Goal: Complete application form: Complete application form

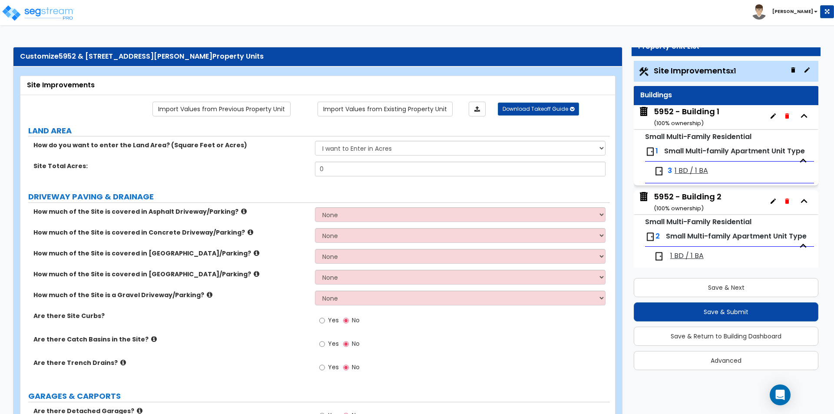
scroll to position [43, 0]
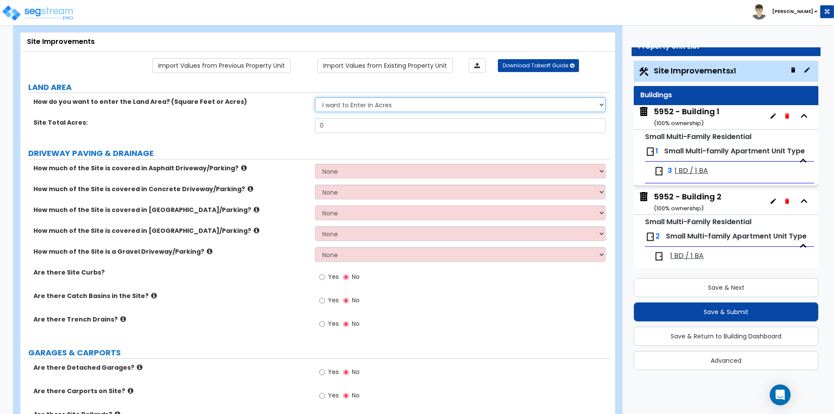
click at [370, 103] on select "I want to Enter in [GEOGRAPHIC_DATA] I want to Enter in Square Feet" at bounding box center [460, 104] width 290 height 15
select select "2"
click at [315, 97] on select "I want to Enter in [GEOGRAPHIC_DATA] I want to Enter in Square Feet" at bounding box center [460, 104] width 290 height 15
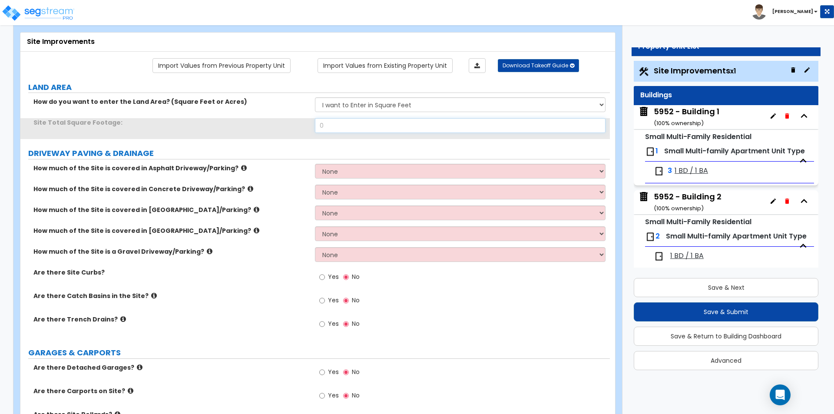
click at [347, 128] on input "0" at bounding box center [460, 125] width 290 height 15
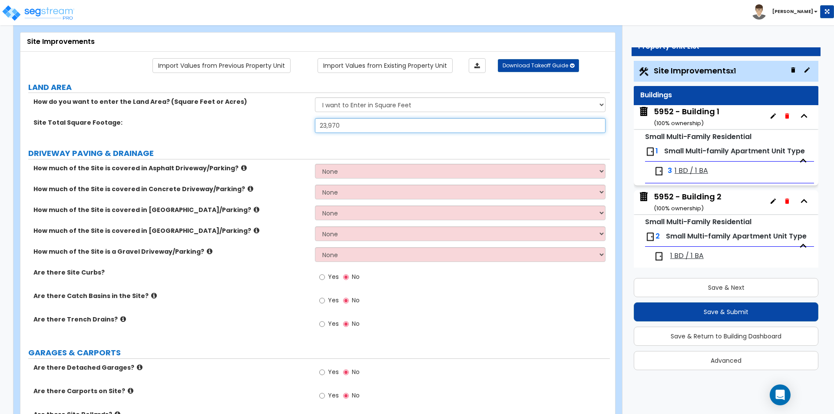
type input "23,970"
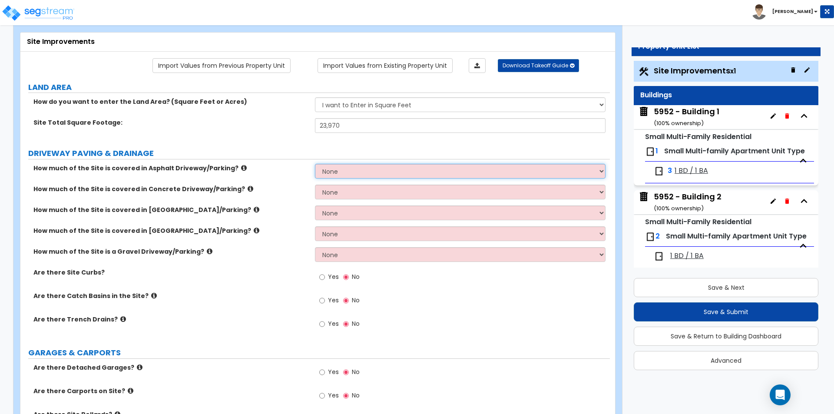
click at [335, 173] on select "None I want to Enter an Approximate Percentage I want to Enter the Square Foota…" at bounding box center [460, 171] width 290 height 15
select select "2"
click at [315, 164] on select "None I want to Enter an Approximate Percentage I want to Enter the Square Foota…" at bounding box center [460, 171] width 290 height 15
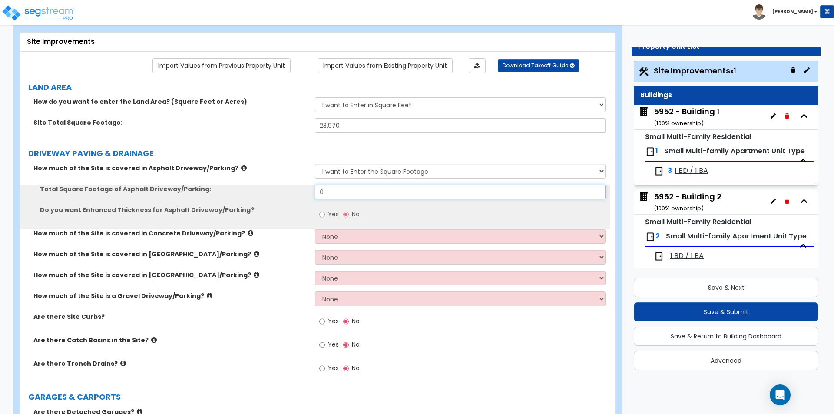
click at [333, 195] on input "0" at bounding box center [460, 192] width 290 height 15
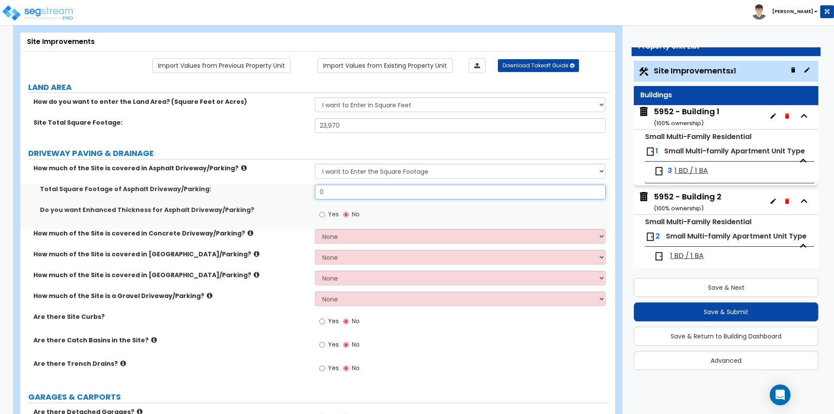
click at [333, 195] on input "0" at bounding box center [460, 192] width 290 height 15
click at [372, 193] on input "5,278" at bounding box center [460, 192] width 290 height 15
type input "9,342"
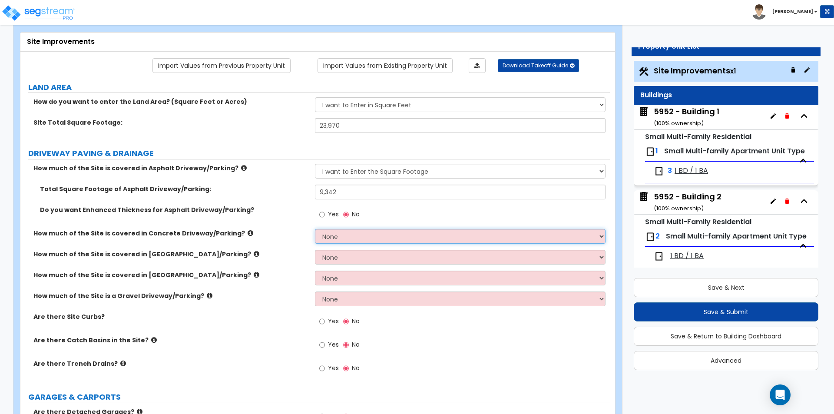
click at [359, 240] on select "None I want to Enter an Approximate Percentage I want to Enter the Square Foota…" at bounding box center [460, 236] width 290 height 15
select select "2"
click at [315, 229] on select "None I want to Enter an Approximate Percentage I want to Enter the Square Foota…" at bounding box center [460, 236] width 290 height 15
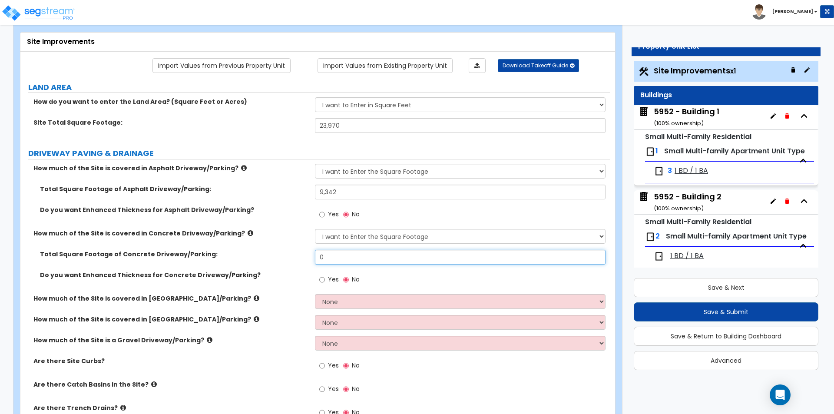
click at [407, 255] on input "0" at bounding box center [460, 257] width 290 height 15
type input "245.3"
click at [268, 276] on label "Do you want Enhanced Thickness for Concrete Driveway/Parking?" at bounding box center [174, 275] width 269 height 9
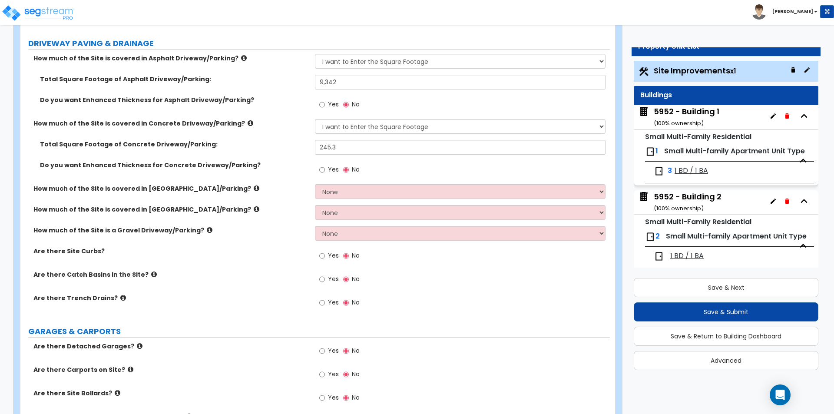
scroll to position [174, 0]
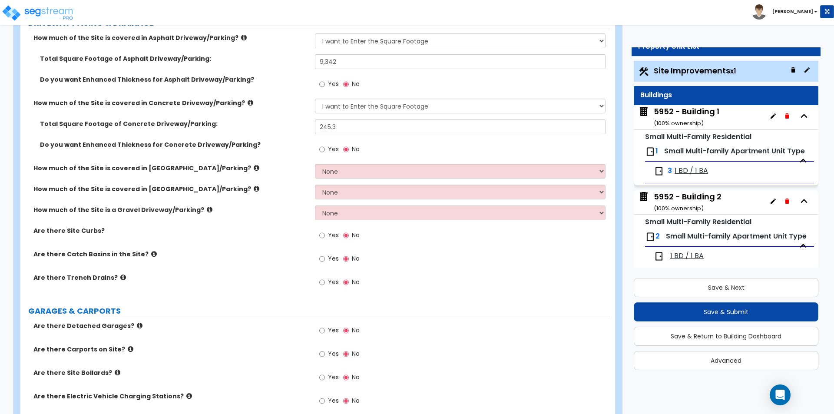
click at [334, 261] on span "Yes" at bounding box center [333, 258] width 11 height 9
click at [325, 261] on input "Yes" at bounding box center [322, 259] width 6 height 10
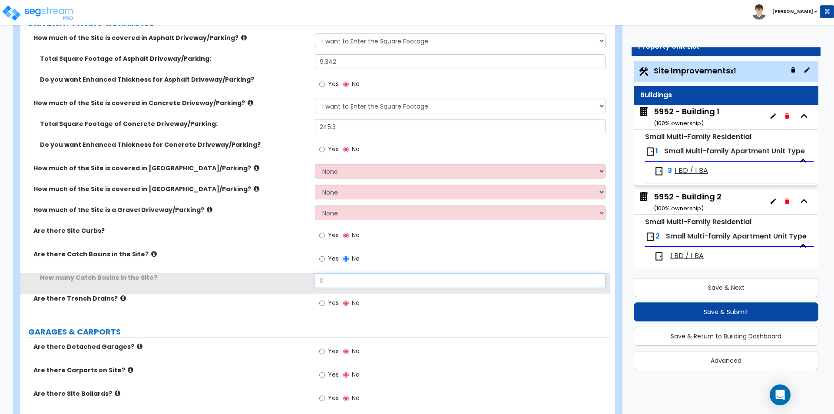
click at [334, 282] on input "0" at bounding box center [460, 280] width 290 height 15
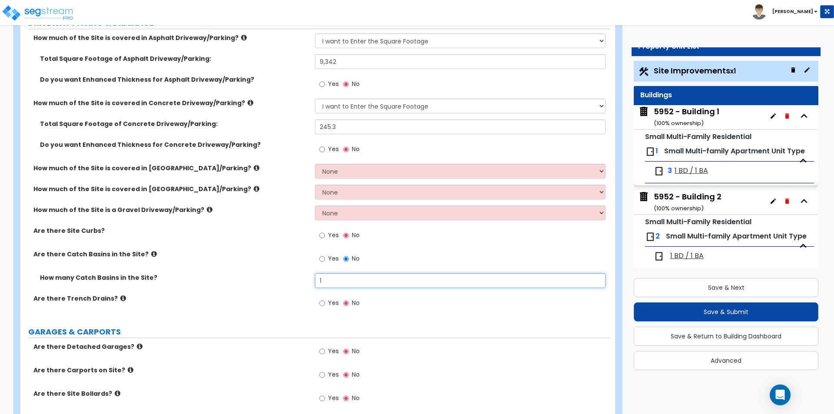
type input "1"
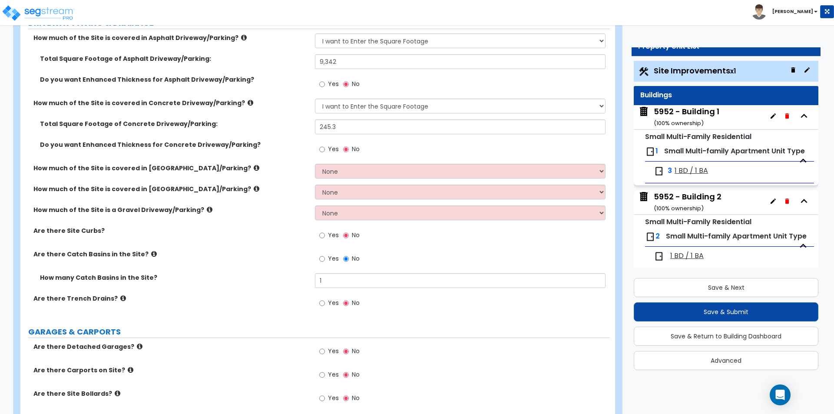
click at [233, 264] on div "Are there Catch Basins in the Site? Yes No" at bounding box center [315, 261] width 590 height 23
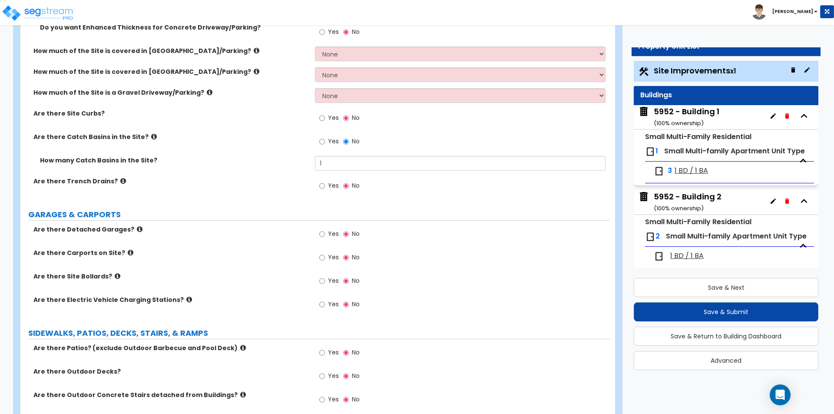
scroll to position [304, 0]
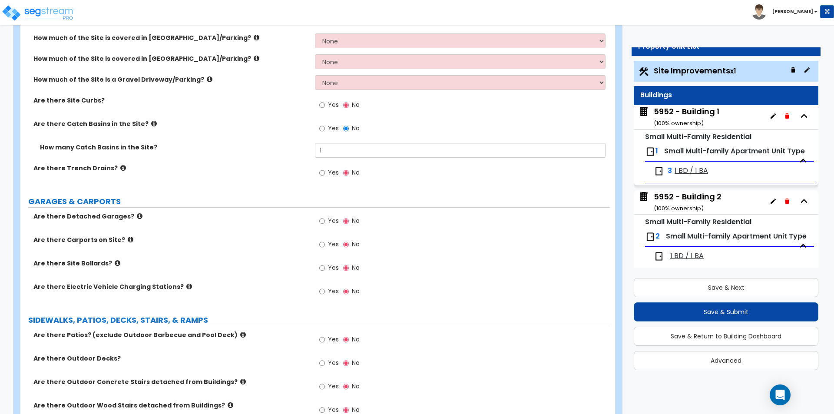
click at [329, 246] on span "Yes" at bounding box center [333, 244] width 11 height 9
click at [325, 246] on input "Yes" at bounding box center [322, 245] width 6 height 10
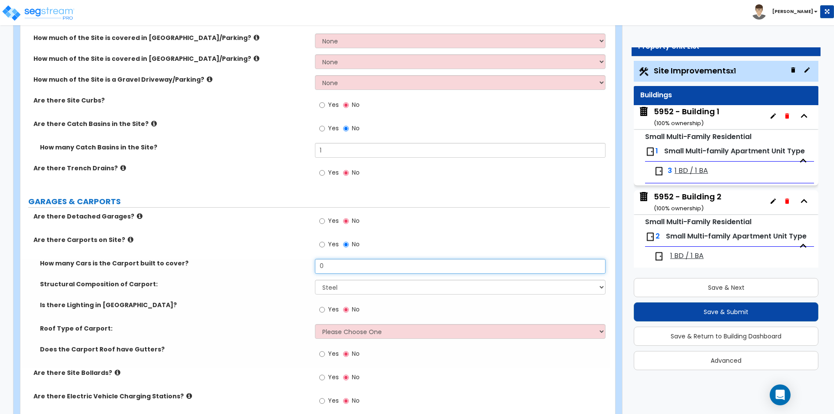
click at [339, 269] on input "0" at bounding box center [460, 266] width 290 height 15
type input "1"
click at [338, 284] on select "Steel Wood" at bounding box center [460, 287] width 290 height 15
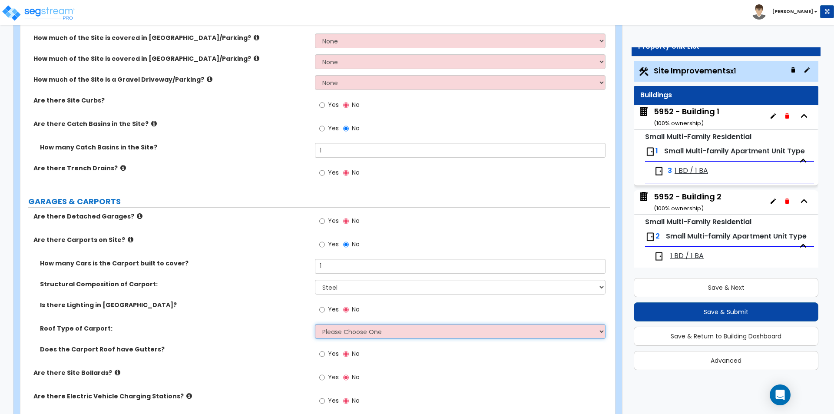
click at [362, 335] on select "Please Choose One Gabled Roof Flat Roof" at bounding box center [460, 331] width 290 height 15
select select "2"
click at [315, 324] on select "Please Choose One Gabled Roof Flat Roof" at bounding box center [460, 331] width 290 height 15
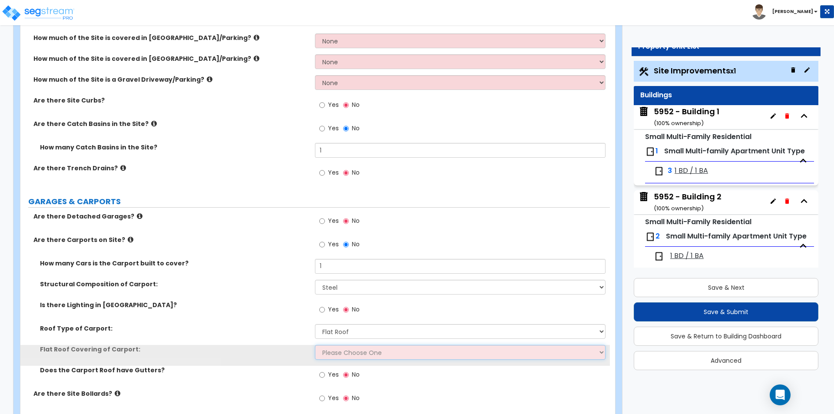
click at [335, 353] on select "Please Choose One Rolled Asphalt Plastic Membrane Asphalt Flood Coat Standing S…" at bounding box center [460, 352] width 290 height 15
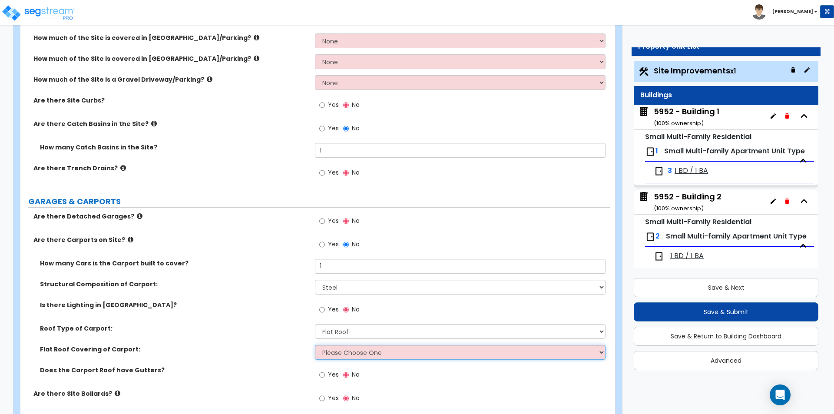
select select "4"
click at [315, 345] on select "Please Choose One Rolled Asphalt Plastic Membrane Asphalt Flood Coat Standing S…" at bounding box center [460, 352] width 290 height 15
click at [275, 325] on label "Roof Type of Carport:" at bounding box center [174, 328] width 269 height 9
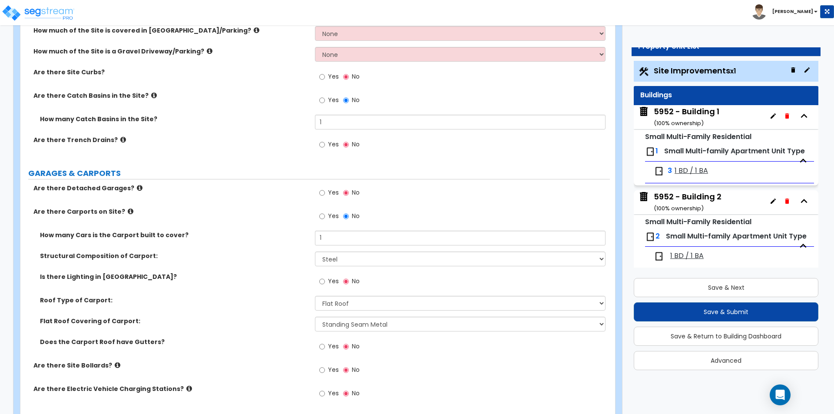
scroll to position [348, 0]
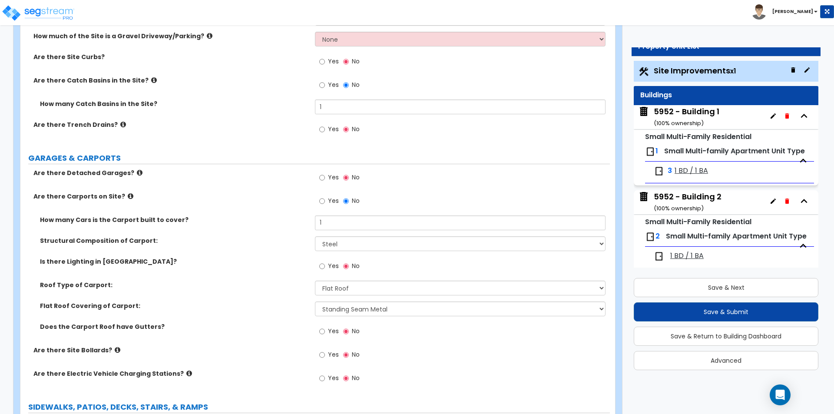
click at [330, 354] on span "Yes" at bounding box center [333, 354] width 11 height 9
click at [325, 354] on input "Yes" at bounding box center [322, 355] width 6 height 10
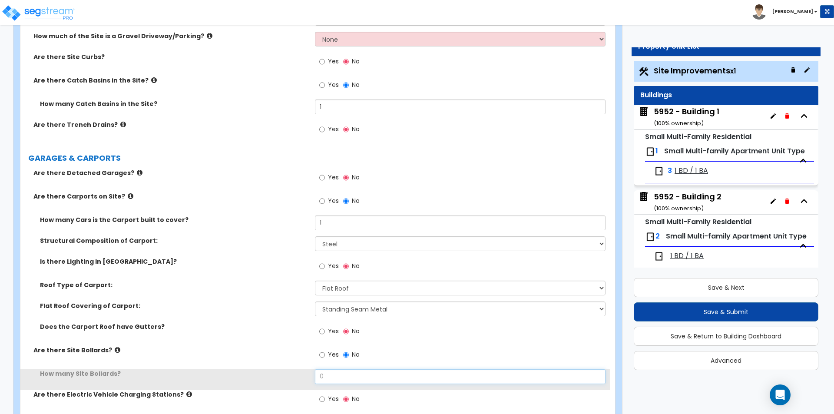
click at [341, 377] on input "0" at bounding box center [460, 376] width 290 height 15
type input "3"
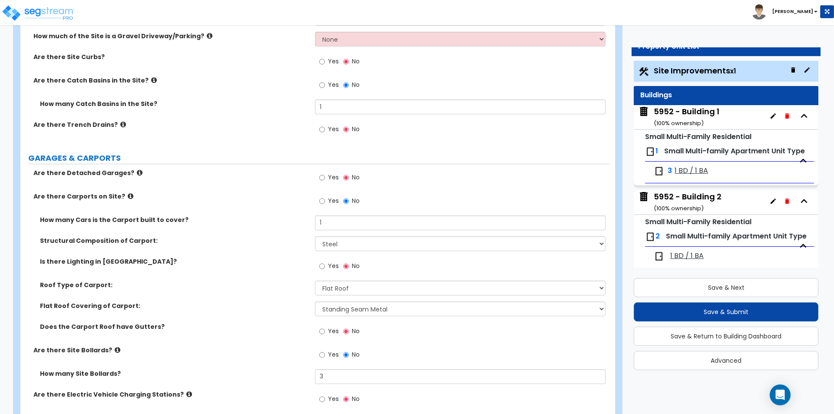
click at [186, 310] on div "Flat Roof Covering of Carport: Please Choose One Rolled Asphalt Plastic Membran…" at bounding box center [315, 312] width 590 height 21
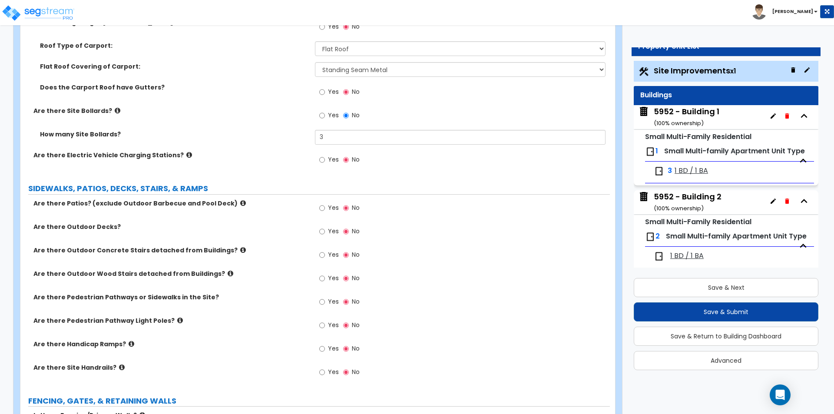
scroll to position [608, 0]
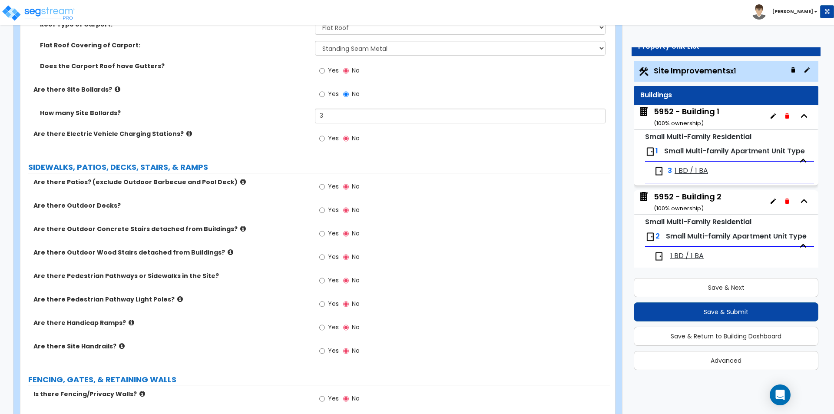
click at [331, 283] on span "Yes" at bounding box center [333, 280] width 11 height 9
click at [325, 283] on input "Yes" at bounding box center [322, 281] width 6 height 10
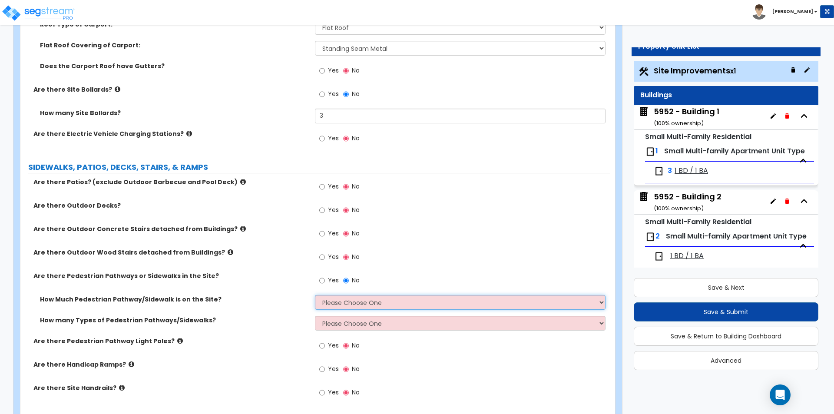
click at [342, 301] on select "Please Choose One I Don't Know, Please Estimate For Me Enter Linear Footage" at bounding box center [460, 302] width 290 height 15
select select "2"
click at [315, 295] on select "Please Choose One I Don't Know, Please Estimate For Me Enter Linear Footage" at bounding box center [460, 302] width 290 height 15
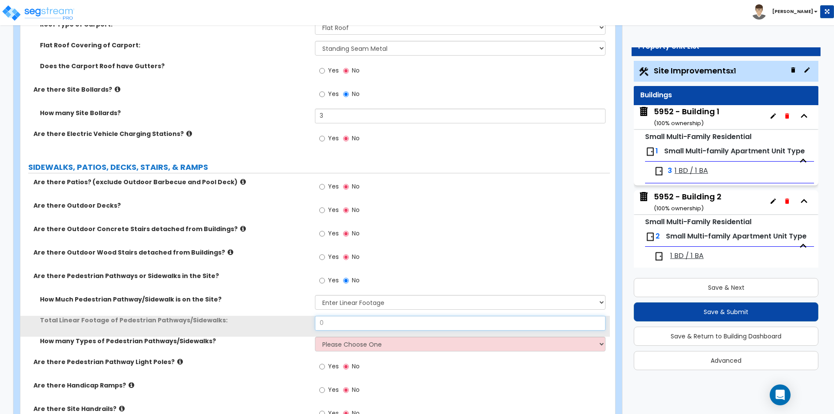
click at [335, 326] on input "0" at bounding box center [460, 323] width 290 height 15
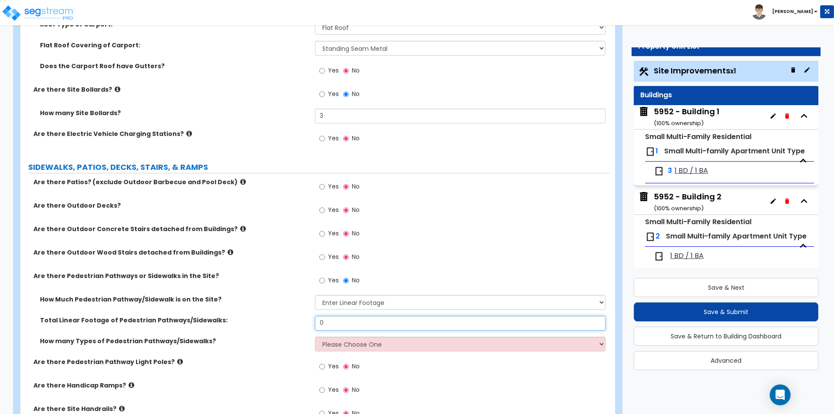
click at [412, 328] on input "0" at bounding box center [460, 323] width 290 height 15
type input "121"
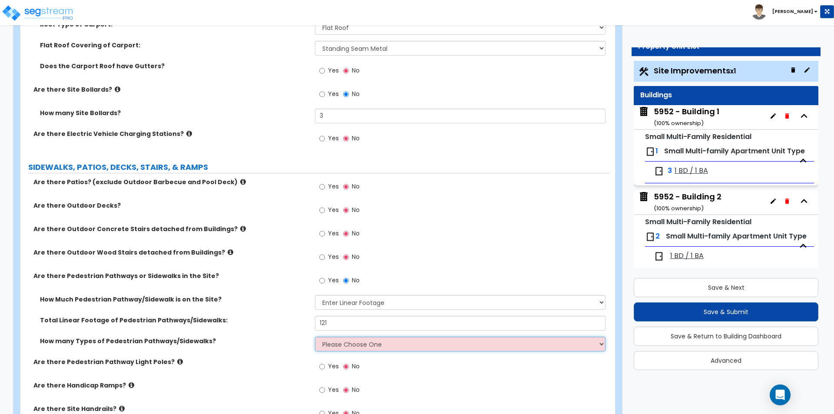
click at [402, 347] on select "Please Choose One 1 2 3" at bounding box center [460, 344] width 290 height 15
select select "1"
click at [315, 337] on select "Please Choose One 1 2 3" at bounding box center [460, 344] width 290 height 15
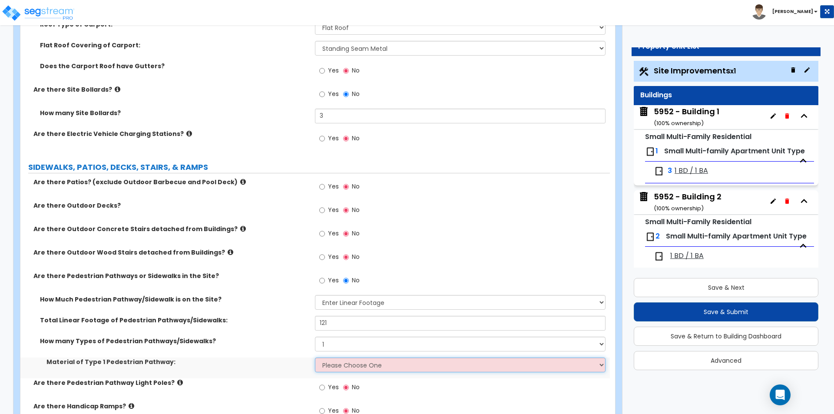
click at [375, 369] on select "Please Choose One Bare Concrete Stamped Concrete Brick Pavers Stone Pavers Wood…" at bounding box center [460, 365] width 290 height 15
select select "1"
click at [315, 358] on select "Please Choose One Bare Concrete Stamped Concrete Brick Pavers Stone Pavers Wood…" at bounding box center [460, 365] width 290 height 15
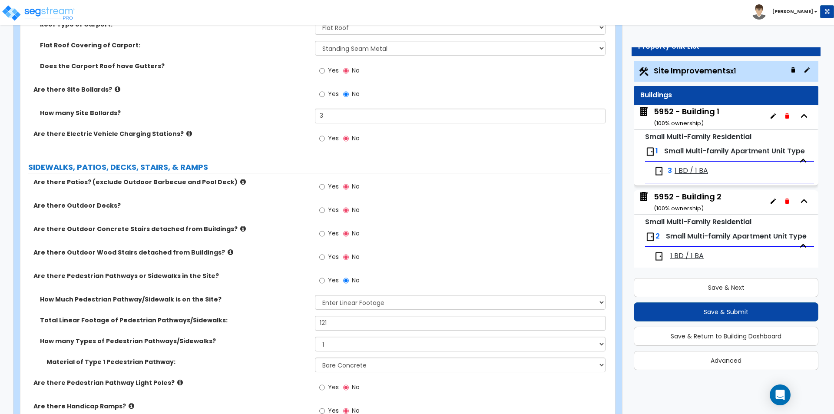
click at [279, 310] on div "How Much Pedestrian Pathway/Sidewalk is on the Site? Please Choose One I Don't …" at bounding box center [315, 305] width 590 height 21
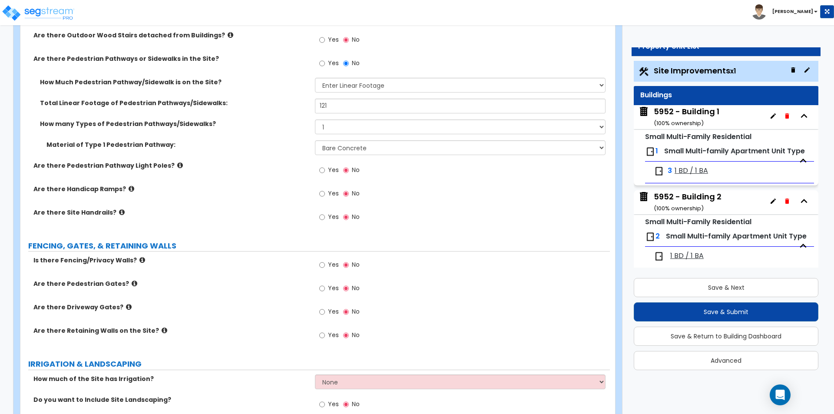
scroll to position [869, 0]
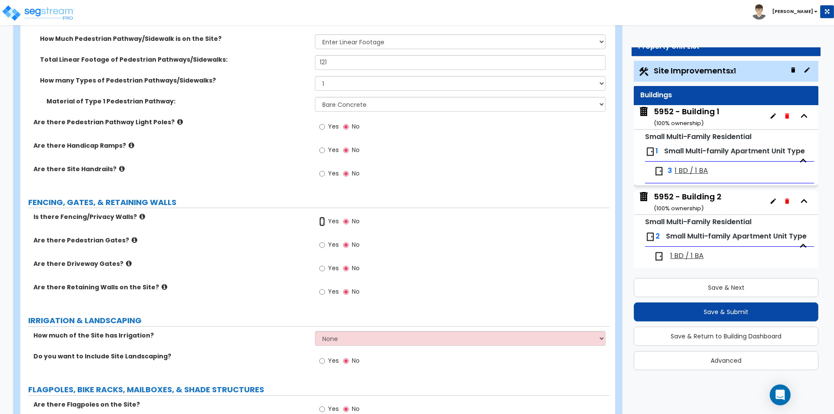
click at [325, 219] on input "Yes" at bounding box center [322, 222] width 6 height 10
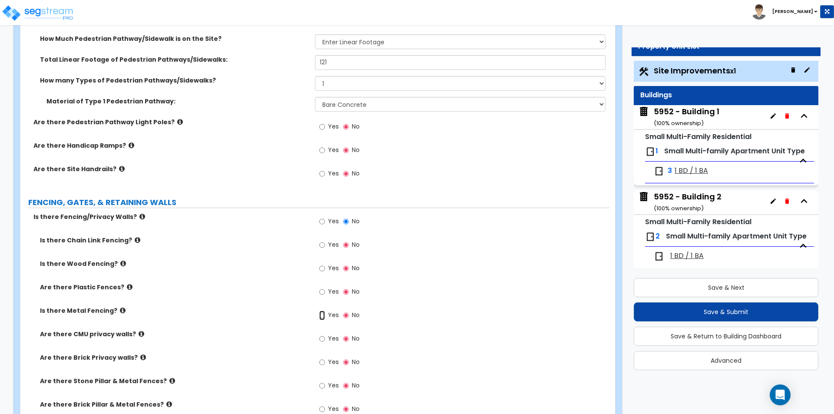
click at [324, 312] on input "Yes" at bounding box center [322, 316] width 6 height 10
radio input "true"
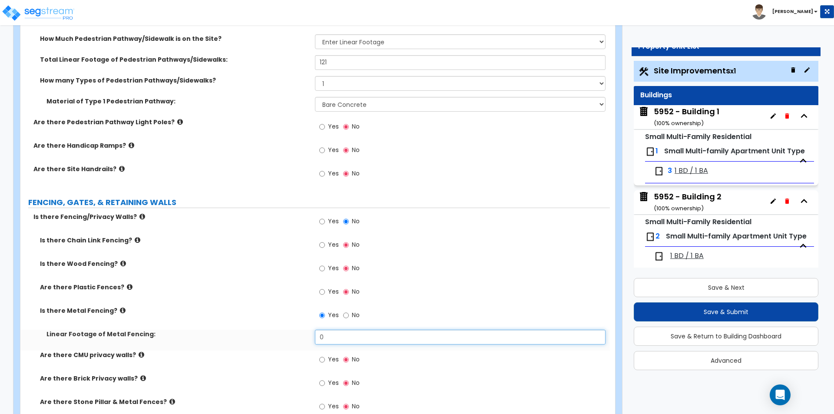
click at [339, 335] on input "0" at bounding box center [460, 337] width 290 height 15
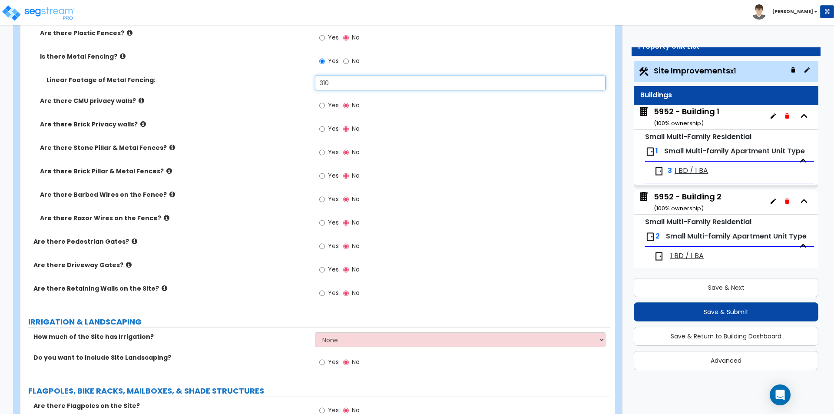
scroll to position [1130, 0]
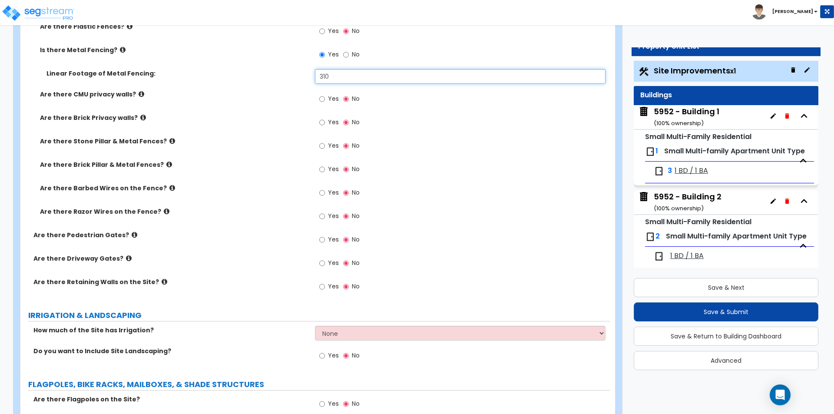
type input "310"
click at [329, 243] on span "Yes" at bounding box center [333, 239] width 11 height 9
click at [325, 243] on input "Yes" at bounding box center [322, 240] width 6 height 10
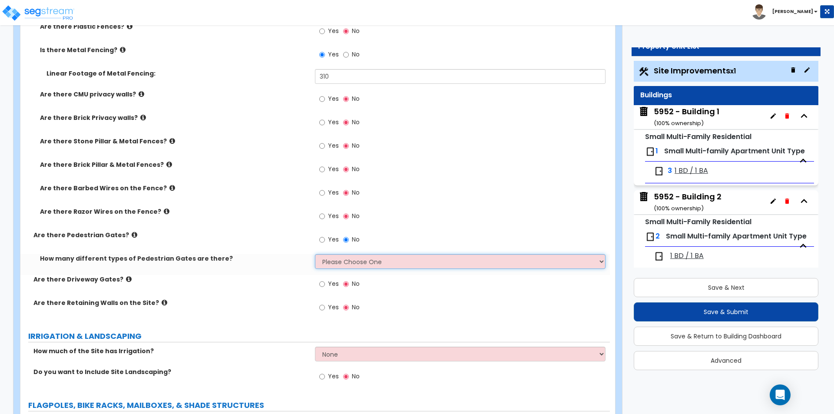
click at [326, 262] on select "Please Choose One 1 2 3" at bounding box center [460, 261] width 290 height 15
select select "1"
click at [315, 254] on select "Please Choose One 1 2 3" at bounding box center [460, 261] width 290 height 15
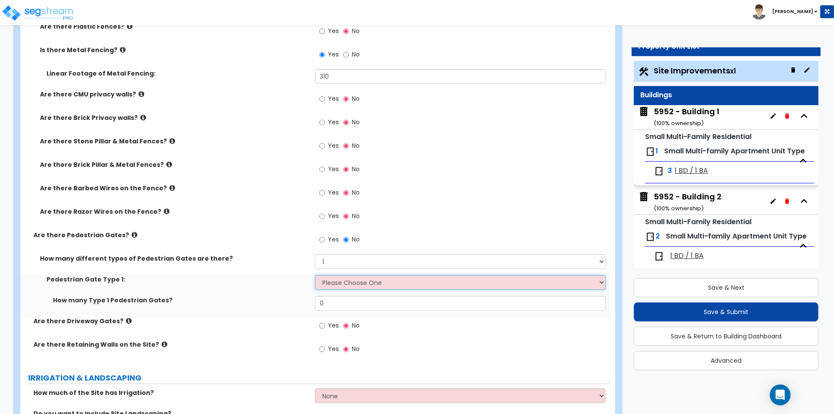
click at [345, 286] on select "Please Choose One Chain Link, 3 ft Height Chain Link, 4 ft Height Chain Link, 6…" at bounding box center [460, 282] width 290 height 15
select select "4"
click at [315, 275] on select "Please Choose One Chain Link, 3 ft Height Chain Link, 4 ft Height Chain Link, 6…" at bounding box center [460, 282] width 290 height 15
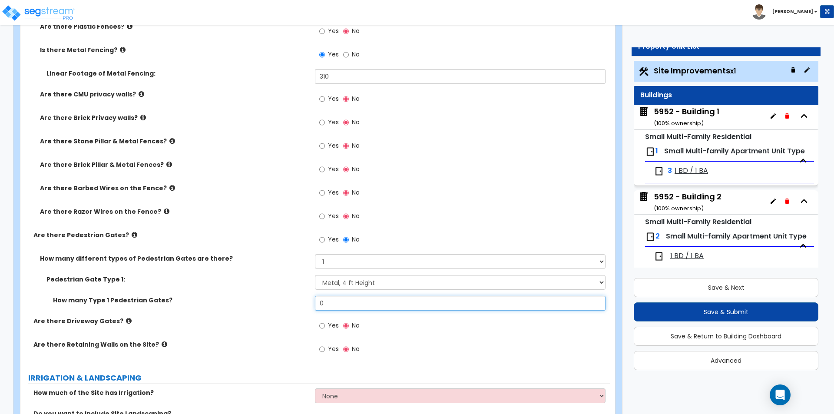
click at [338, 304] on input "0" at bounding box center [460, 303] width 290 height 15
type input "1"
click at [243, 295] on div "Pedestrian Gate Type 1: Please Choose One Chain Link, 3 ft Height Chain Link, 4…" at bounding box center [315, 285] width 590 height 21
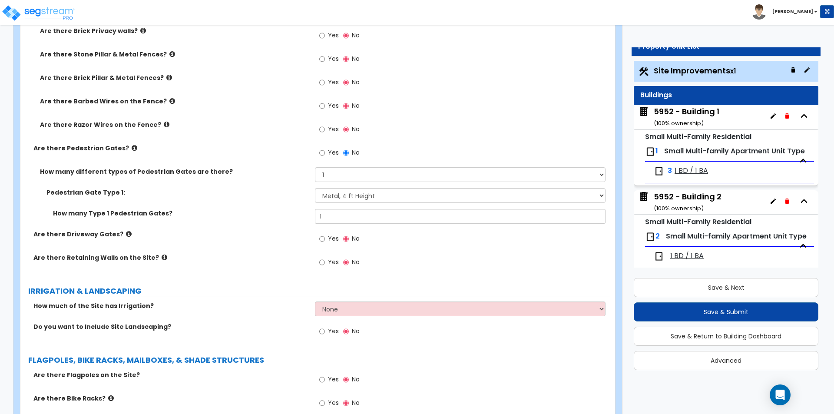
scroll to position [1260, 0]
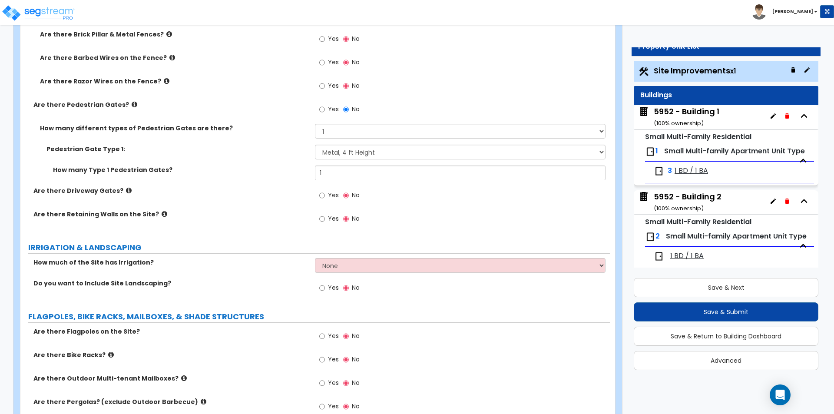
click at [327, 290] on label "Yes" at bounding box center [329, 289] width 20 height 15
click at [325, 290] on input "Yes" at bounding box center [322, 288] width 6 height 10
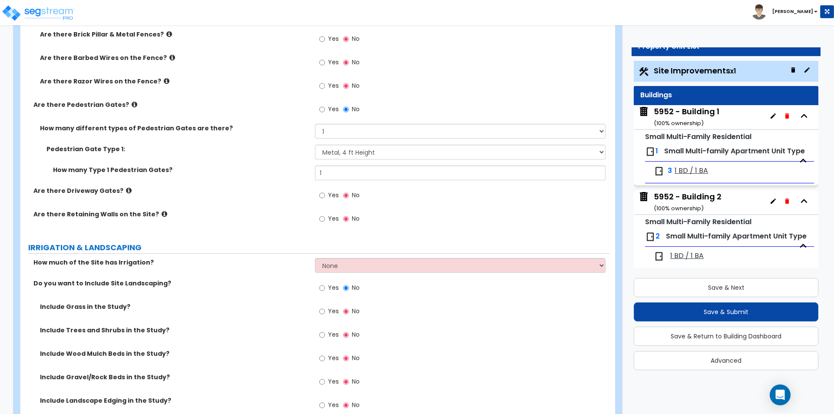
click at [231, 279] on label "Do you want to Include Site Landscaping?" at bounding box center [170, 283] width 275 height 9
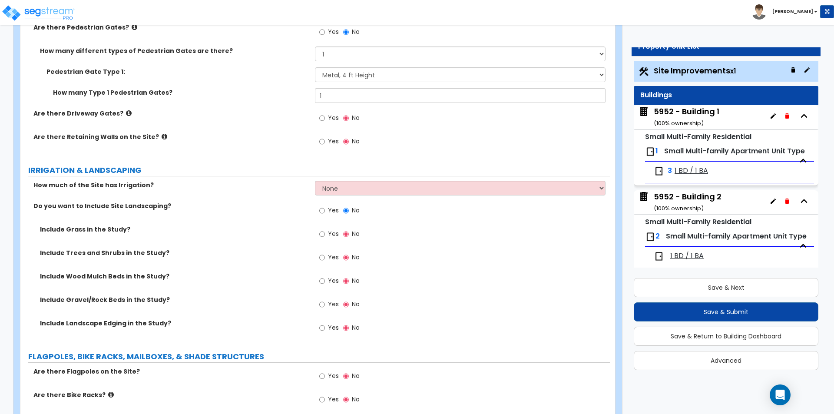
scroll to position [1347, 0]
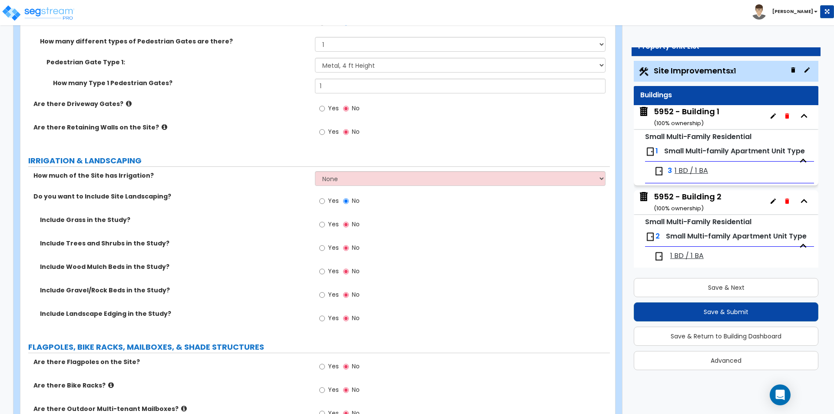
click at [327, 298] on label "Yes" at bounding box center [329, 296] width 20 height 15
click at [325, 298] on input "Yes" at bounding box center [322, 295] width 6 height 10
radio input "true"
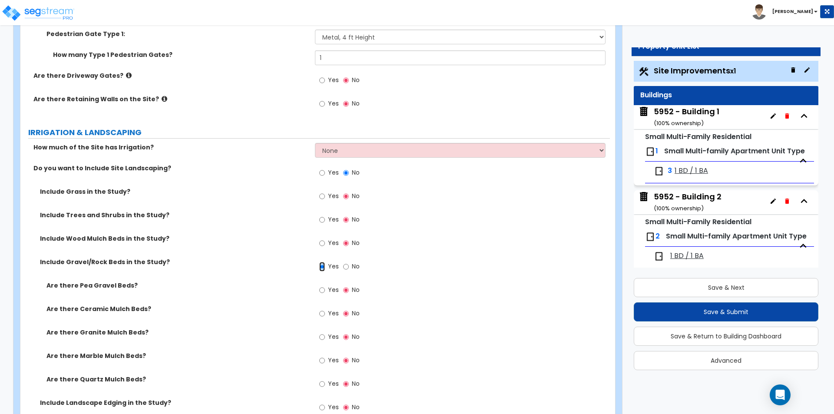
scroll to position [1391, 0]
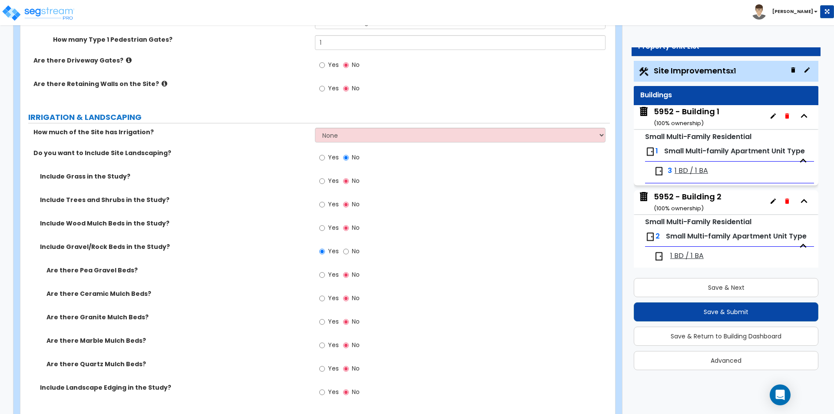
click at [330, 326] on label "Yes" at bounding box center [329, 323] width 20 height 15
click at [325, 326] on input "Yes" at bounding box center [322, 322] width 6 height 10
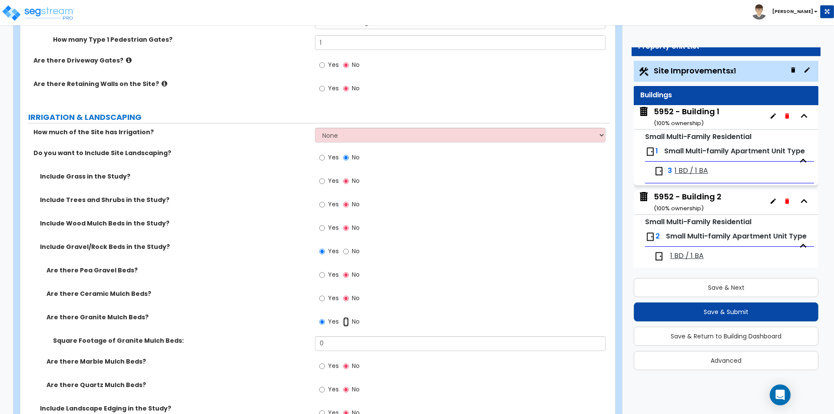
drag, startPoint x: 343, startPoint y: 324, endPoint x: 339, endPoint y: 340, distance: 16.8
click at [343, 326] on input "No" at bounding box center [346, 322] width 6 height 10
radio input "false"
radio input "true"
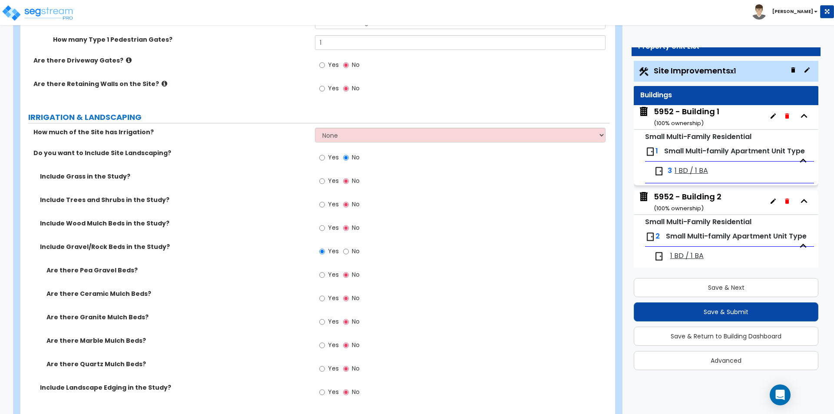
click at [338, 342] on span "Yes" at bounding box center [333, 345] width 11 height 9
click at [325, 342] on input "Yes" at bounding box center [322, 346] width 6 height 10
radio input "true"
click at [330, 320] on span "Yes" at bounding box center [333, 321] width 11 height 9
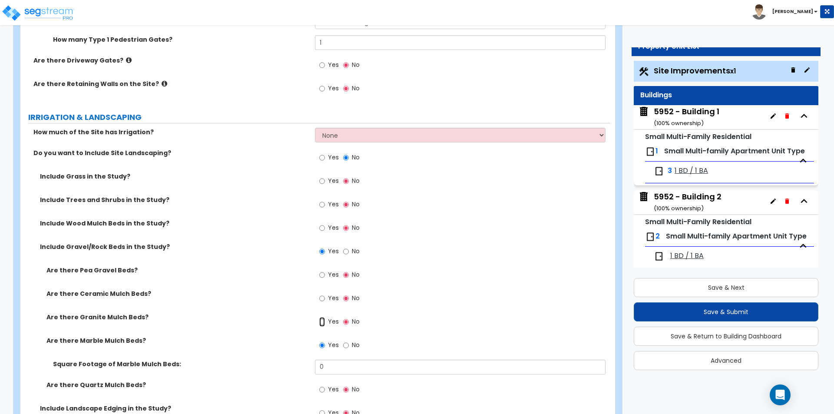
click at [325, 320] on input "Yes" at bounding box center [322, 322] width 6 height 10
radio input "true"
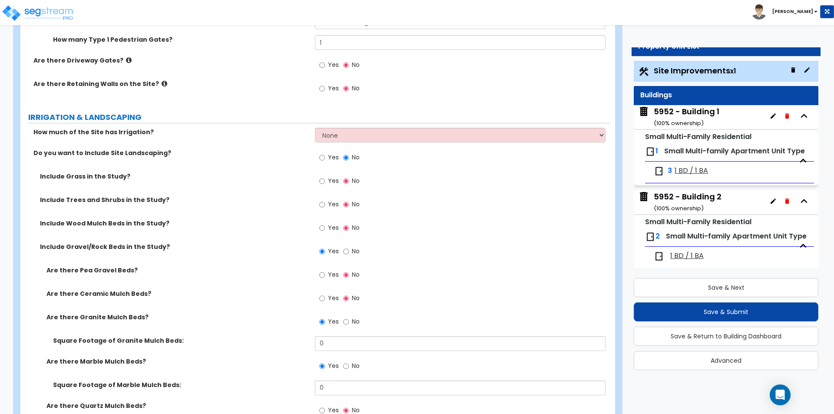
click at [349, 366] on label "No" at bounding box center [351, 367] width 17 height 15
click at [349, 366] on input "No" at bounding box center [346, 367] width 6 height 10
radio input "false"
radio input "true"
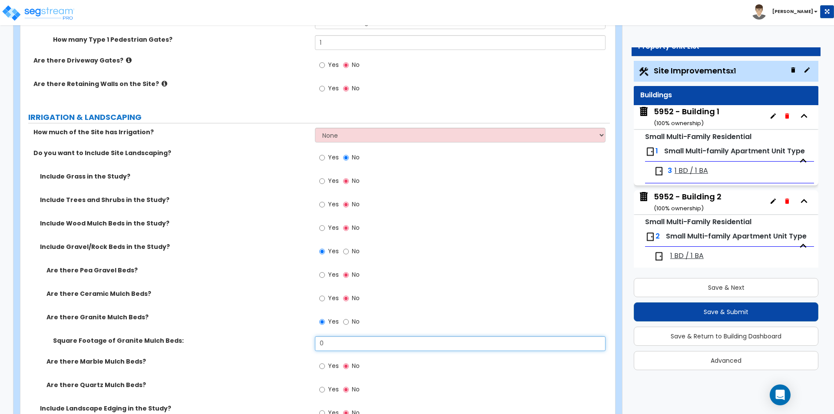
click at [339, 347] on input "0" at bounding box center [460, 343] width 290 height 15
type input "1,153"
click at [272, 326] on div "Are there Granite Mulch Beds? Yes No" at bounding box center [315, 324] width 590 height 23
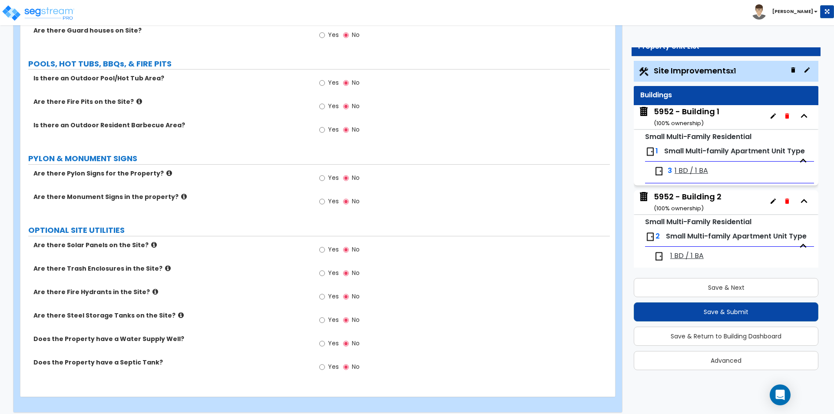
scroll to position [1989, 0]
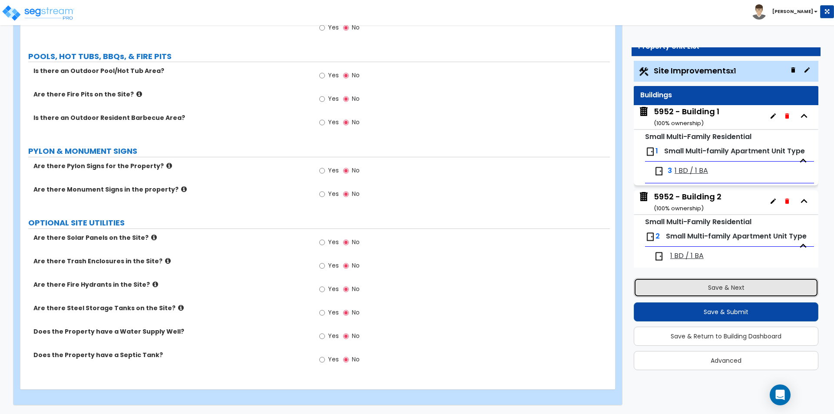
click at [712, 290] on button "Save & Next" at bounding box center [726, 287] width 185 height 19
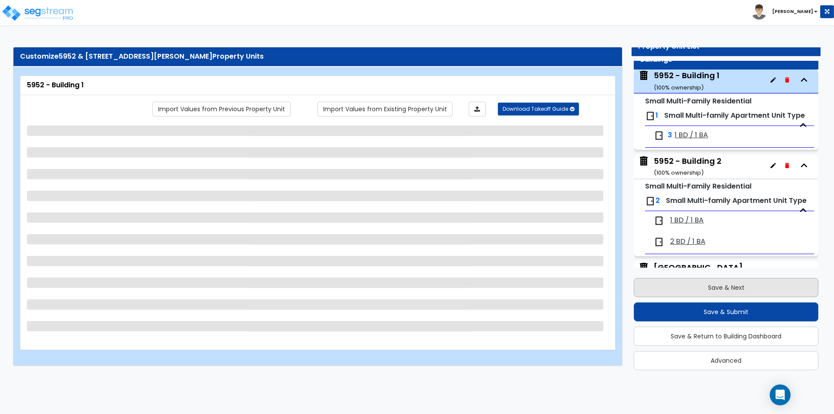
scroll to position [44, 0]
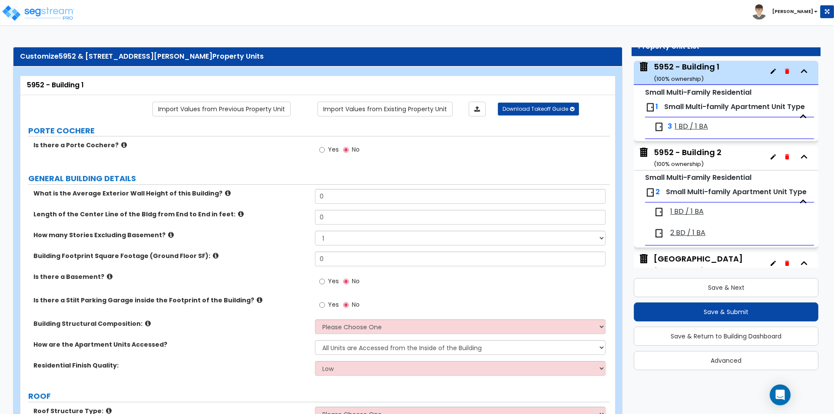
click at [203, 365] on label "Residential Finish Quality:" at bounding box center [170, 365] width 275 height 9
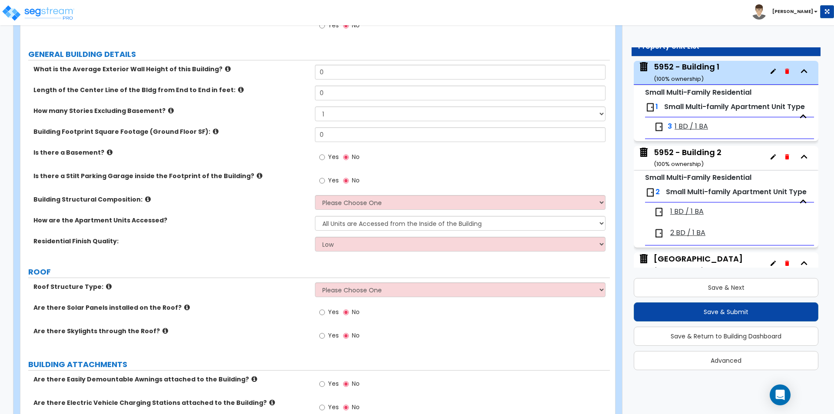
scroll to position [43, 0]
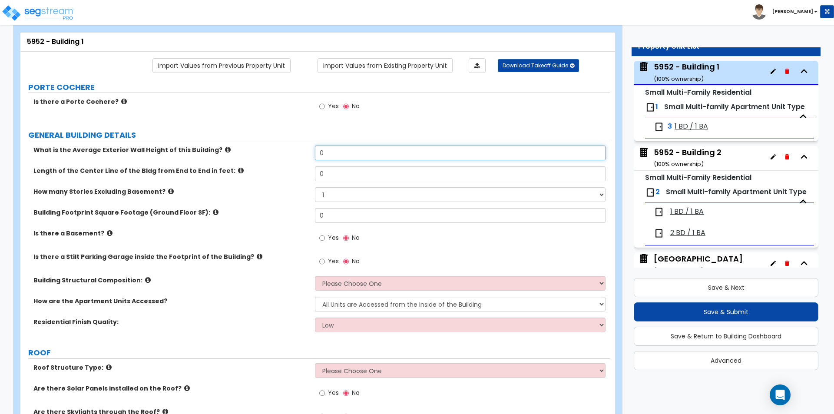
click at [335, 151] on input "0" at bounding box center [460, 153] width 290 height 15
type input "10"
click at [329, 170] on input "0" at bounding box center [460, 173] width 290 height 15
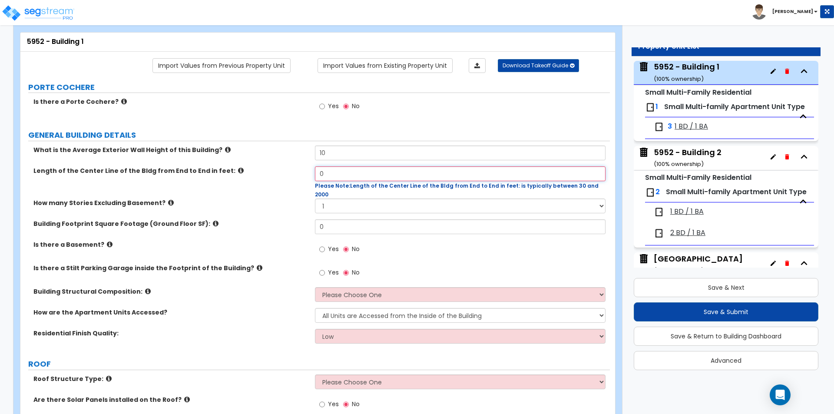
click at [334, 173] on input "0" at bounding box center [460, 173] width 290 height 15
type input "66"
click at [370, 219] on input "0" at bounding box center [460, 226] width 290 height 15
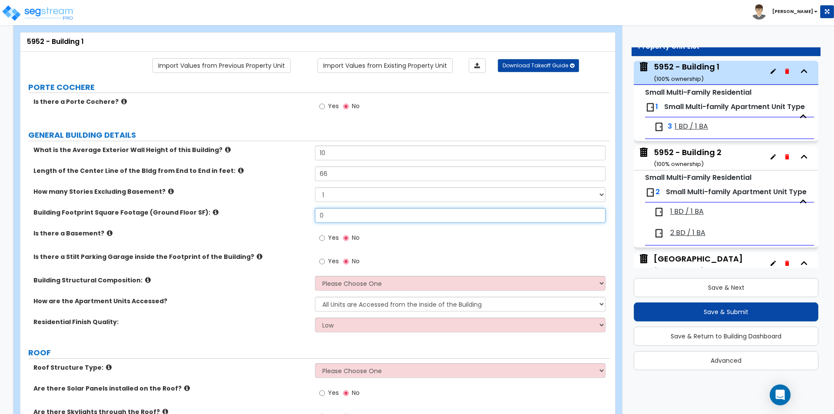
click at [370, 218] on input "0" at bounding box center [460, 215] width 290 height 15
type input "1,657"
click at [349, 279] on select "Please Choose One Reinforced Concrete Structural Steel Brick Masonry CMU Masonr…" at bounding box center [460, 283] width 290 height 15
select select "7"
click at [315, 276] on select "Please Choose One Reinforced Concrete Structural Steel Brick Masonry CMU Masonr…" at bounding box center [460, 283] width 290 height 15
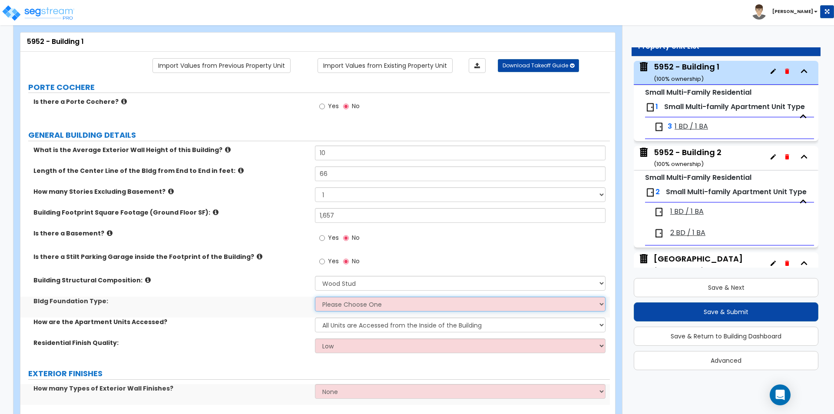
click at [333, 300] on select "Please Choose One Spread Ftg, Col, & Beam FDN Slab on Grade" at bounding box center [460, 304] width 290 height 15
select select "2"
click at [315, 297] on select "Please Choose One Spread Ftg, Col, & Beam FDN Slab on Grade" at bounding box center [460, 304] width 290 height 15
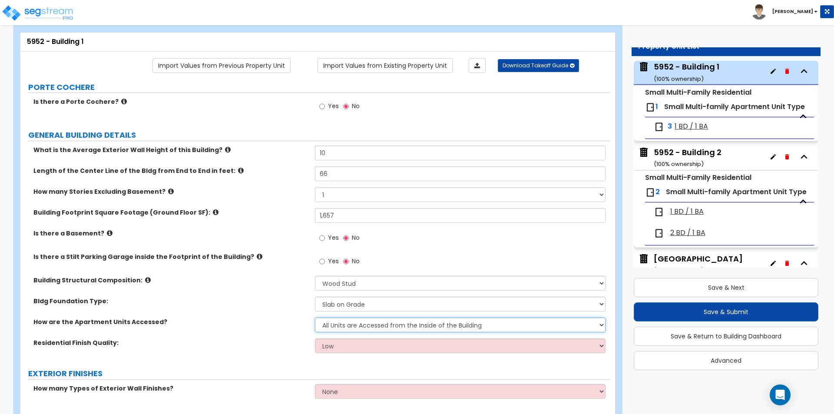
click at [338, 323] on select "All Units are Accessed from the Inside of the Building All Units are Accessed f…" at bounding box center [460, 325] width 290 height 15
select select "2"
click at [315, 318] on select "All Units are Accessed from the Inside of the Building All Units are Accessed f…" at bounding box center [460, 325] width 290 height 15
click at [341, 344] on select "Low Average High" at bounding box center [460, 346] width 290 height 15
select select "1"
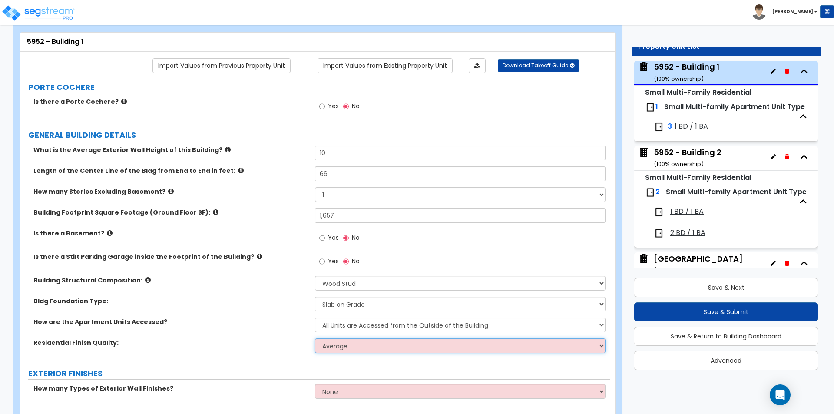
click at [315, 339] on select "Low Average High" at bounding box center [460, 346] width 290 height 15
click at [265, 348] on div "Residential Finish Quality: Low Average High" at bounding box center [315, 349] width 590 height 21
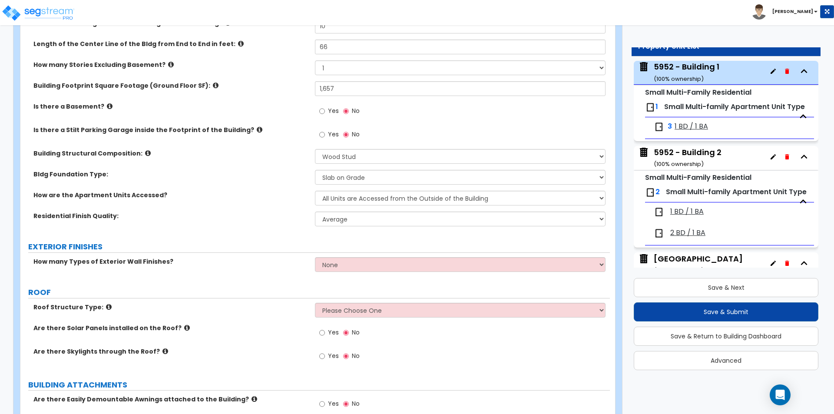
scroll to position [174, 0]
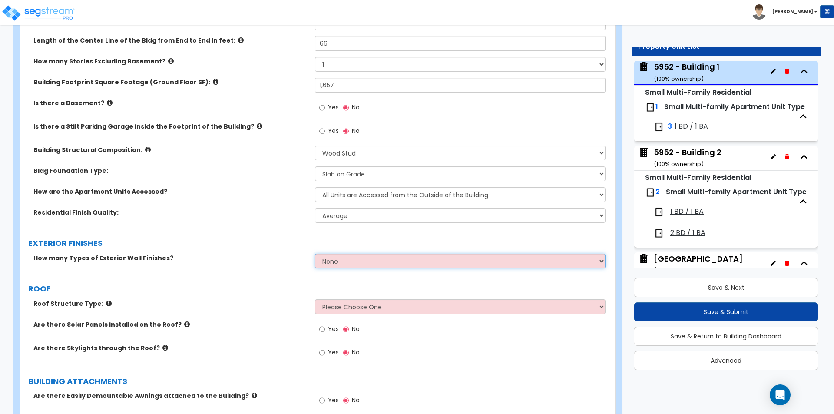
click at [352, 262] on select "None 1 2 3" at bounding box center [460, 261] width 290 height 15
select select "1"
click at [315, 254] on select "None 1 2 3" at bounding box center [460, 261] width 290 height 15
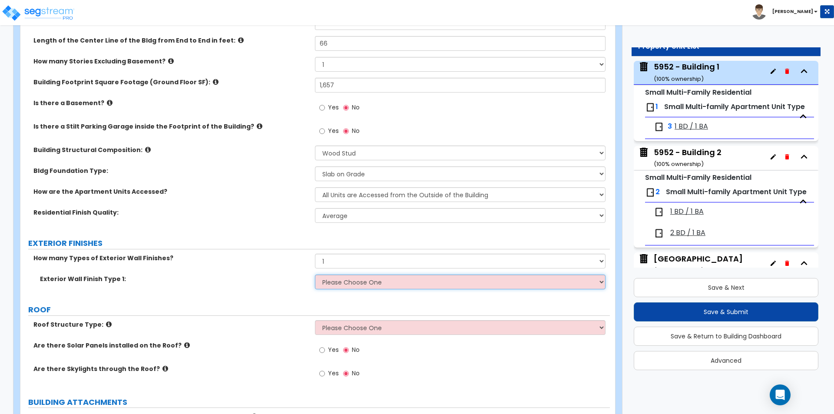
click at [366, 283] on select "Please Choose One No Finish/Shared Wall No Wall Brick Veneer Stone Veneer Wood …" at bounding box center [460, 282] width 290 height 15
select select "7"
click at [315, 275] on select "Please Choose One No Finish/Shared Wall No Wall Brick Veneer Stone Veneer Wood …" at bounding box center [460, 282] width 290 height 15
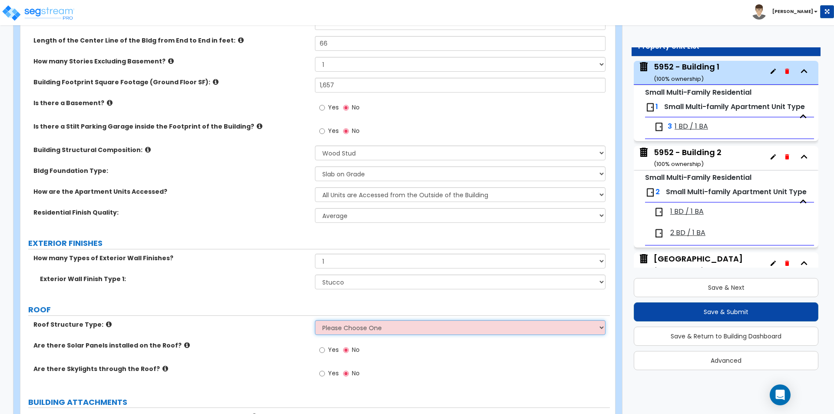
click at [330, 325] on select "Please Choose One Gabled Roof Flat Roof Hybrid [PERSON_NAME] & Flat Roof" at bounding box center [460, 327] width 290 height 15
select select "1"
click at [315, 320] on select "Please Choose One Gabled Roof Flat Roof Hybrid [PERSON_NAME] & Flat Roof" at bounding box center [460, 327] width 290 height 15
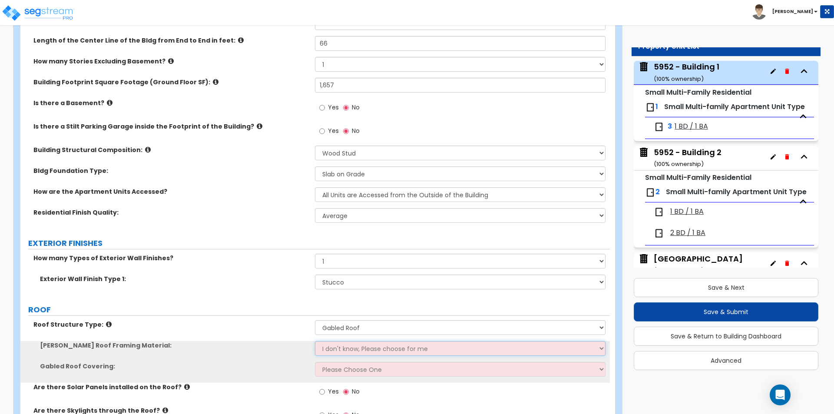
click at [336, 349] on select "I don't know, Please choose for me Metal Wood" at bounding box center [460, 348] width 290 height 15
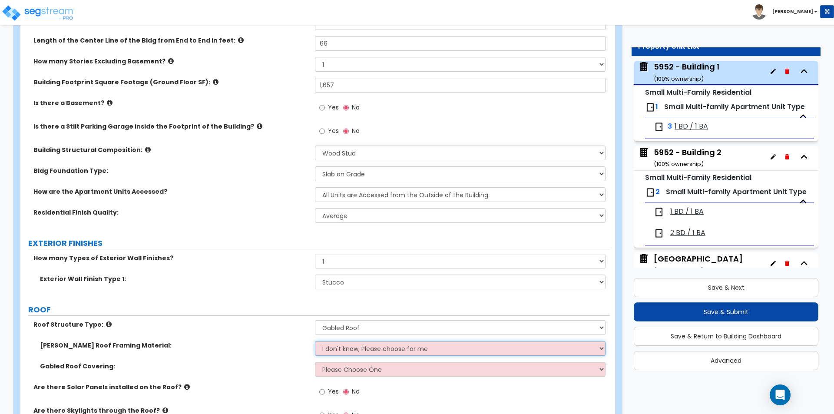
select select "2"
click at [315, 341] on select "I don't know, Please choose for me Metal Wood" at bounding box center [460, 348] width 290 height 15
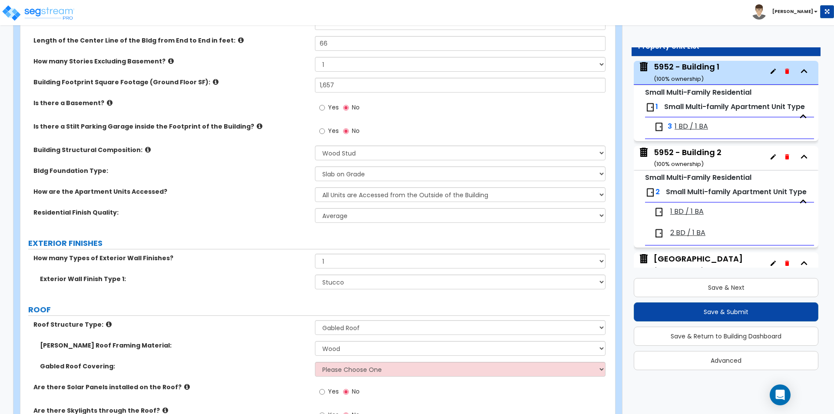
click at [337, 377] on div "Gabled Roof Covering: Please Choose One Asphalt Shingle Clay Tile Wood Shingle …" at bounding box center [315, 372] width 590 height 21
click at [336, 375] on select "Please Choose One Asphalt Shingle Clay Tile Wood Shingle Metal Shingle Standing…" at bounding box center [460, 369] width 290 height 15
select select "1"
click at [315, 362] on select "Please Choose One Asphalt Shingle Clay Tile Wood Shingle Metal Shingle Standing…" at bounding box center [460, 369] width 290 height 15
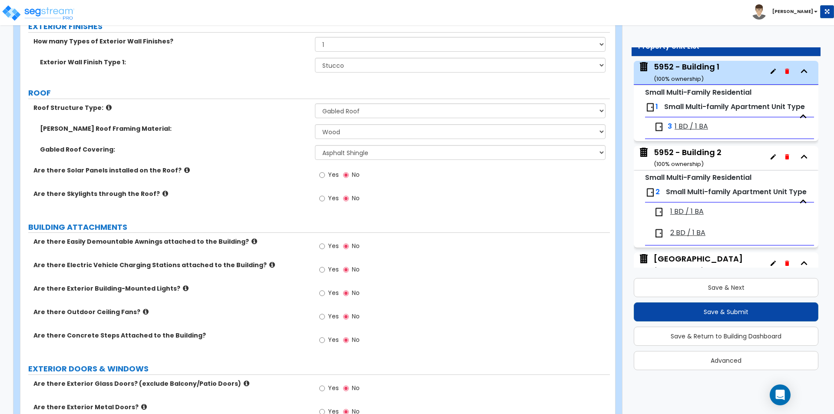
scroll to position [391, 0]
click at [325, 242] on input "Yes" at bounding box center [322, 246] width 6 height 10
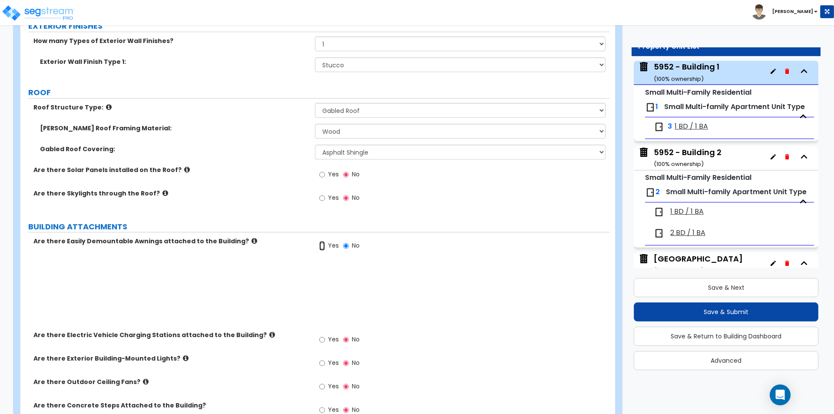
radio input "true"
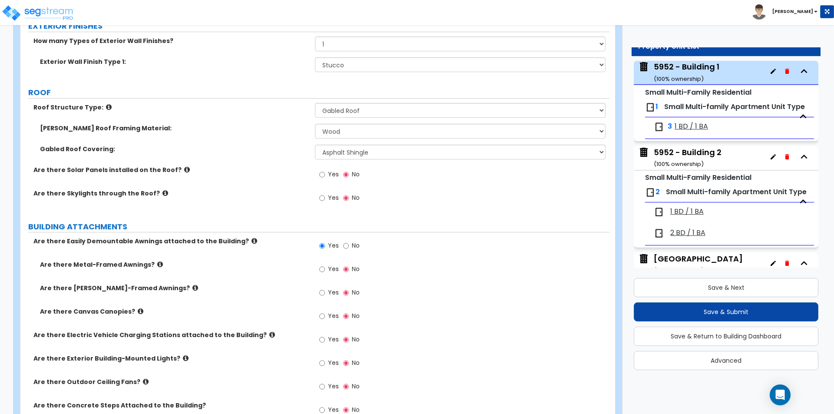
click at [332, 315] on span "Yes" at bounding box center [333, 316] width 11 height 9
click at [325, 315] on input "Yes" at bounding box center [322, 317] width 6 height 10
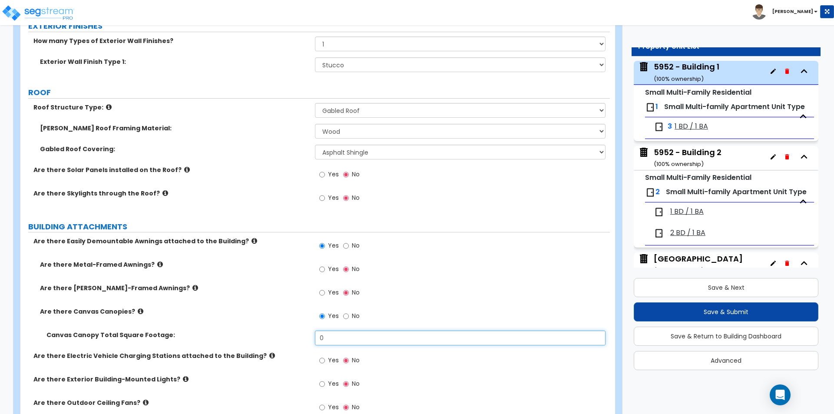
click at [338, 334] on input "0" at bounding box center [460, 338] width 290 height 15
click at [348, 318] on input "No" at bounding box center [346, 317] width 6 height 10
radio input "false"
radio input "true"
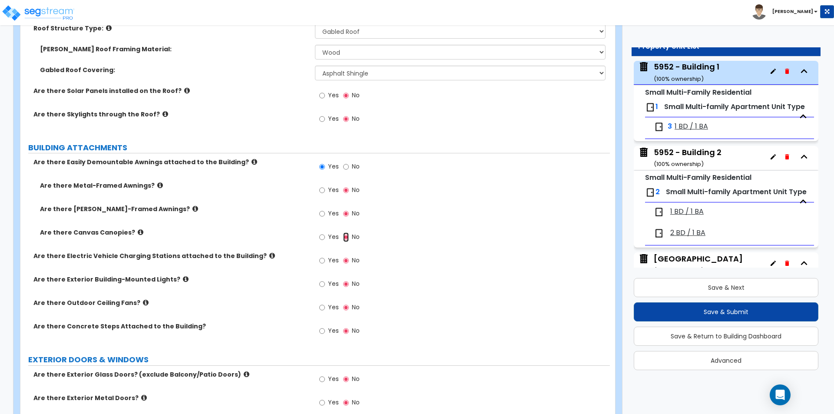
scroll to position [478, 0]
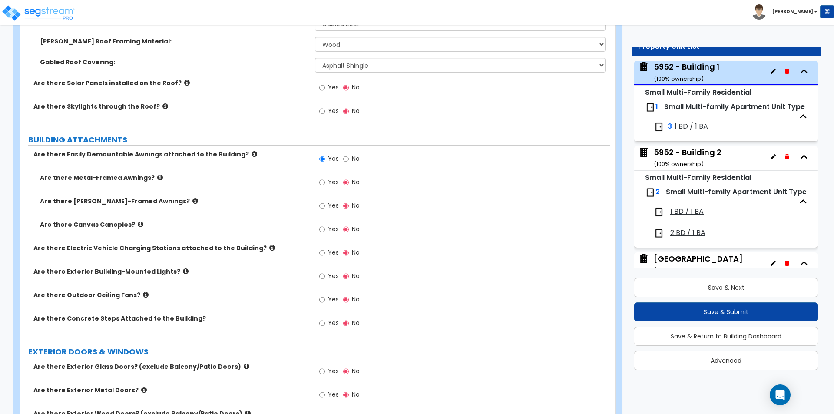
click at [334, 323] on span "Yes" at bounding box center [333, 323] width 11 height 9
click at [325, 323] on input "Yes" at bounding box center [322, 324] width 6 height 10
radio input "true"
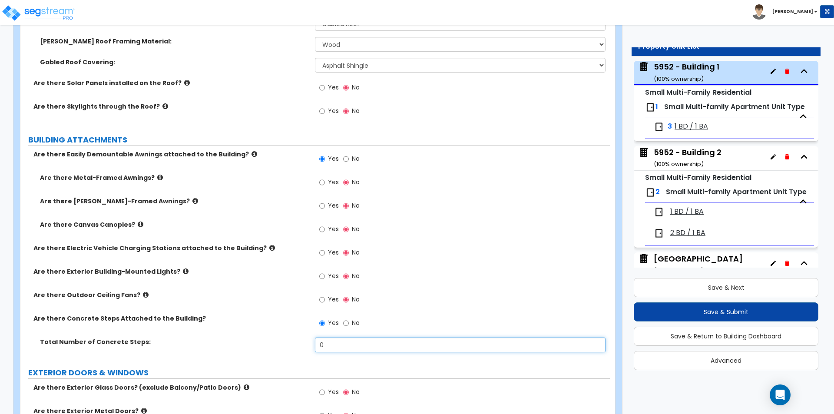
click at [340, 345] on input "0" at bounding box center [460, 345] width 290 height 15
type input "3"
click at [246, 297] on label "Are there Outdoor Ceiling Fans?" at bounding box center [170, 295] width 275 height 9
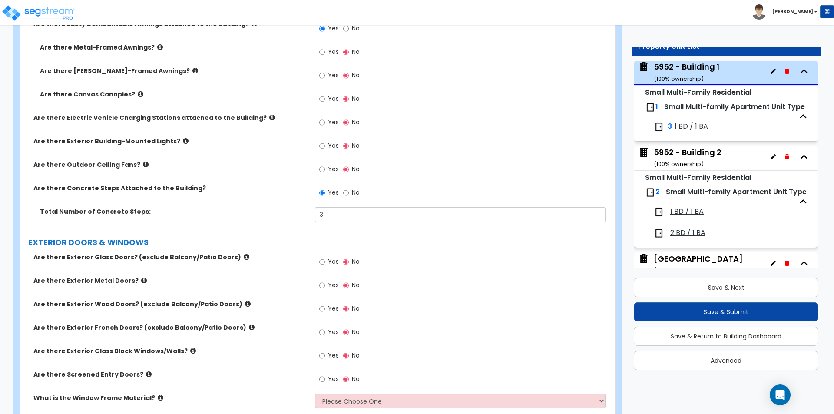
scroll to position [652, 0]
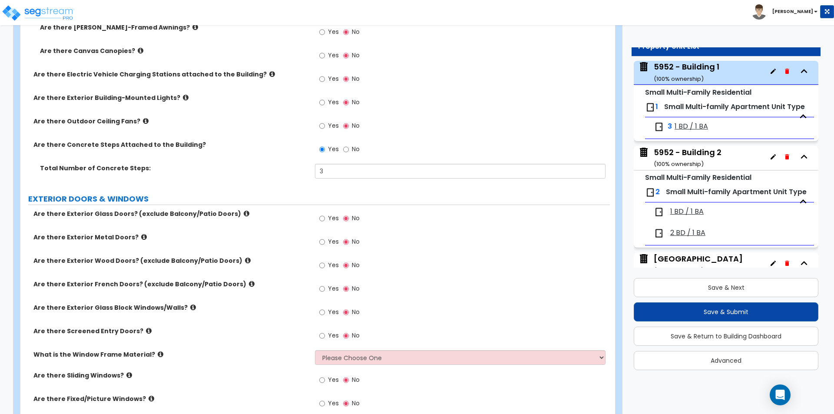
click at [330, 266] on span "Yes" at bounding box center [333, 265] width 11 height 9
click at [325, 266] on input "Yes" at bounding box center [322, 266] width 6 height 10
radio input "true"
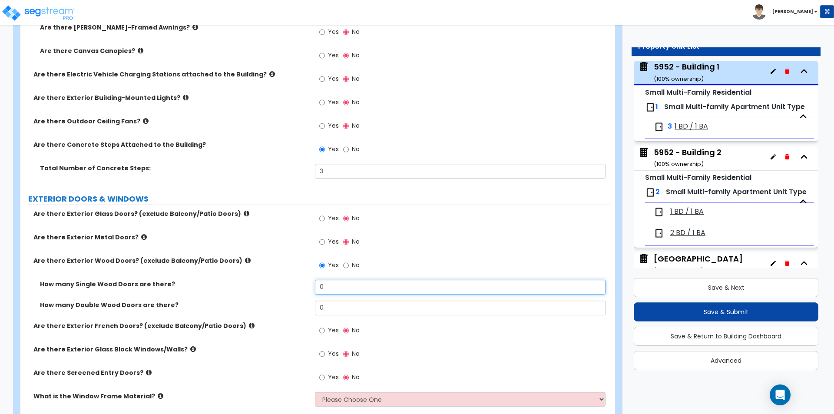
click at [345, 284] on input "0" at bounding box center [460, 287] width 290 height 15
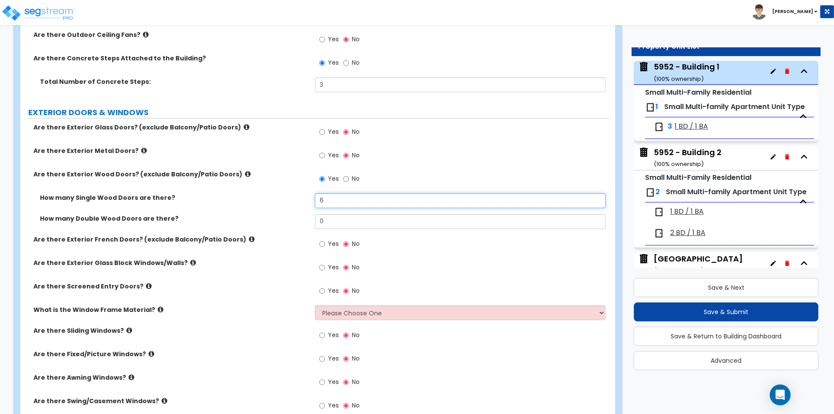
scroll to position [739, 0]
type input "6"
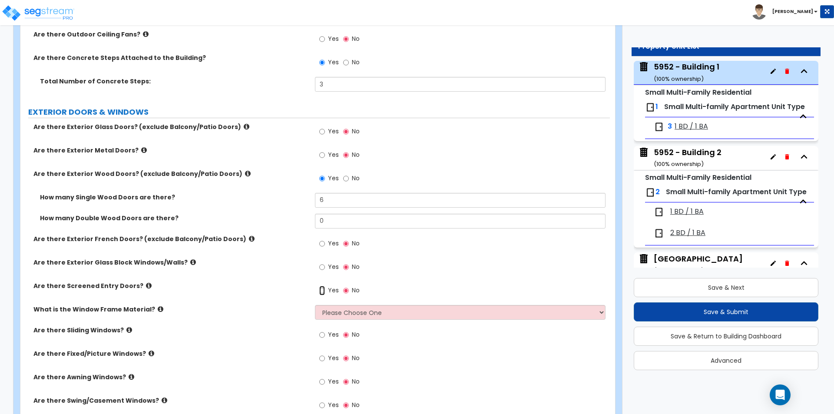
click at [325, 289] on input "Yes" at bounding box center [322, 291] width 6 height 10
radio input "true"
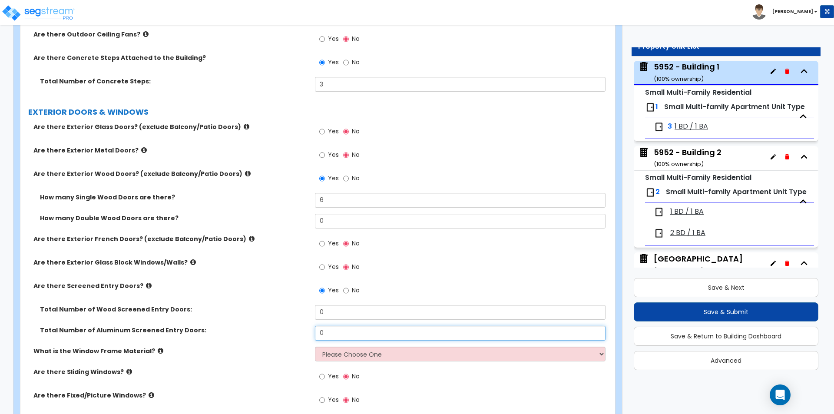
click at [372, 337] on input "0" at bounding box center [460, 333] width 290 height 15
type input "6"
click at [283, 312] on label "Total Number of Wood Screened Entry Doors:" at bounding box center [174, 309] width 269 height 9
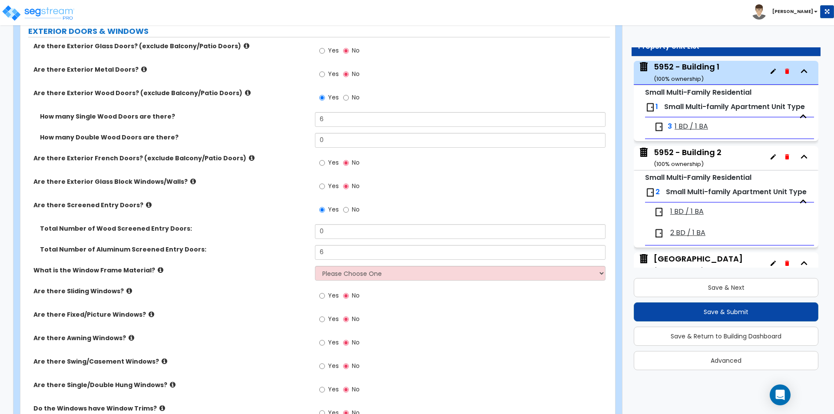
scroll to position [826, 0]
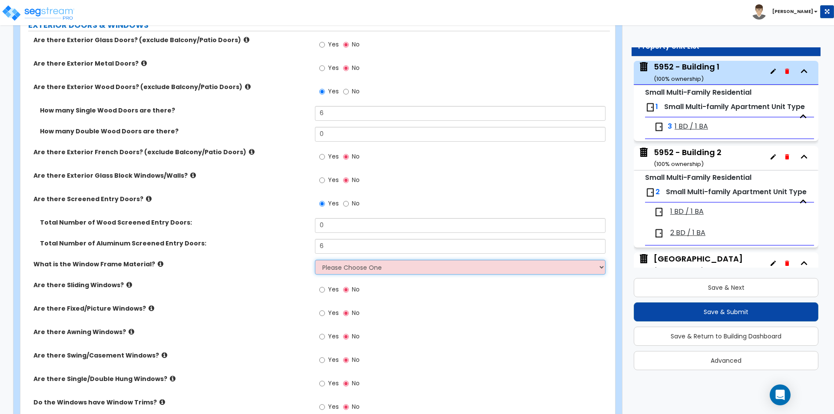
click at [346, 272] on select "Please Choose One Vinyl Aluminum Wood" at bounding box center [460, 267] width 290 height 15
select select "2"
click at [315, 260] on select "Please Choose One Vinyl Aluminum Wood" at bounding box center [460, 267] width 290 height 15
click at [333, 287] on span "Yes" at bounding box center [333, 289] width 11 height 9
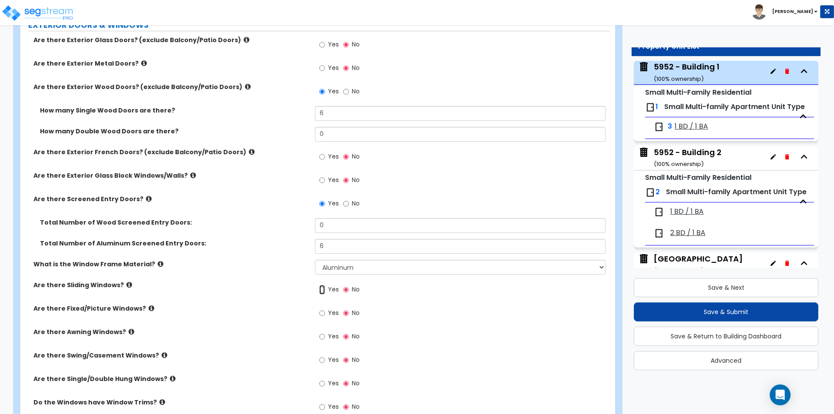
click at [325, 287] on input "Yes" at bounding box center [322, 290] width 6 height 10
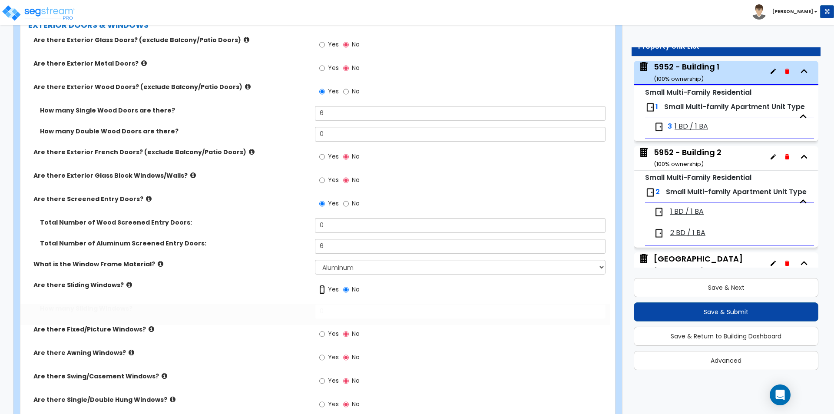
radio input "true"
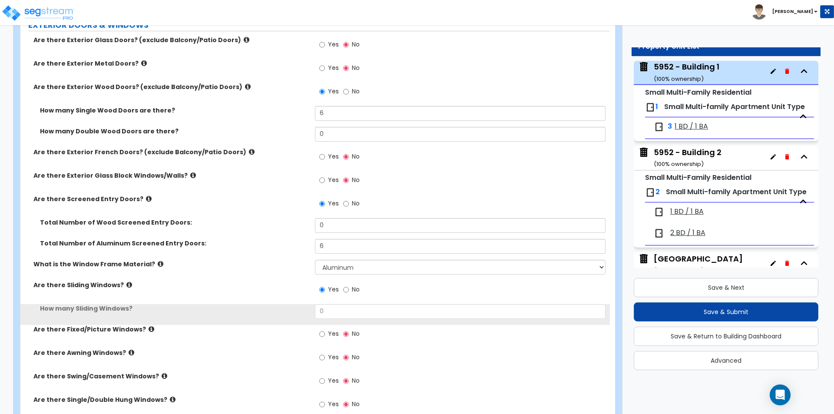
click at [335, 303] on div "Yes No" at bounding box center [462, 292] width 295 height 23
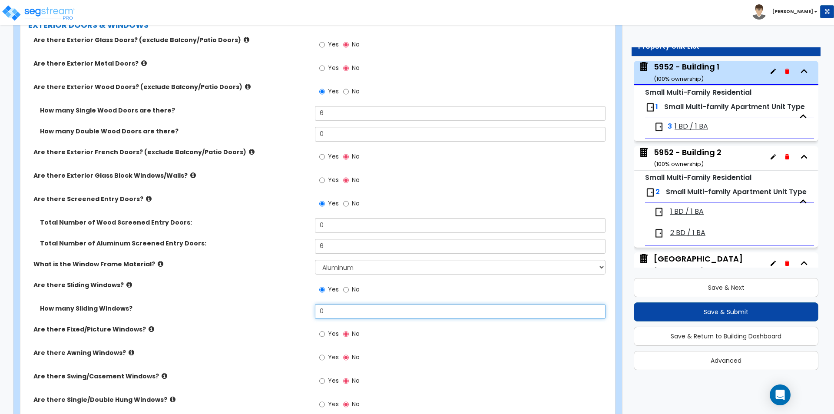
click at [337, 312] on input "0" at bounding box center [460, 311] width 290 height 15
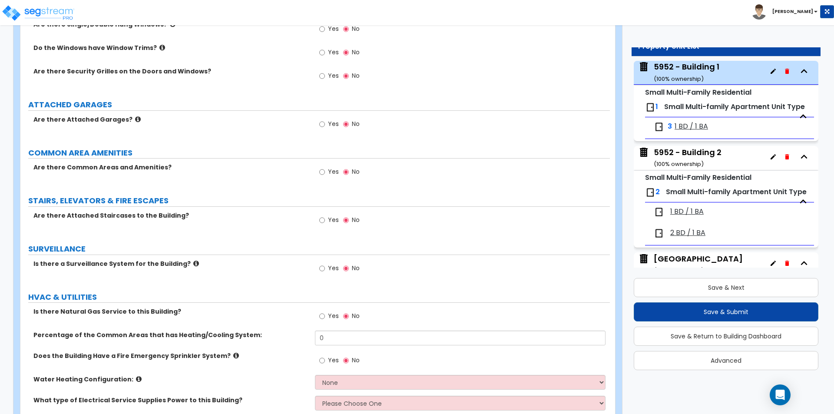
scroll to position [1217, 0]
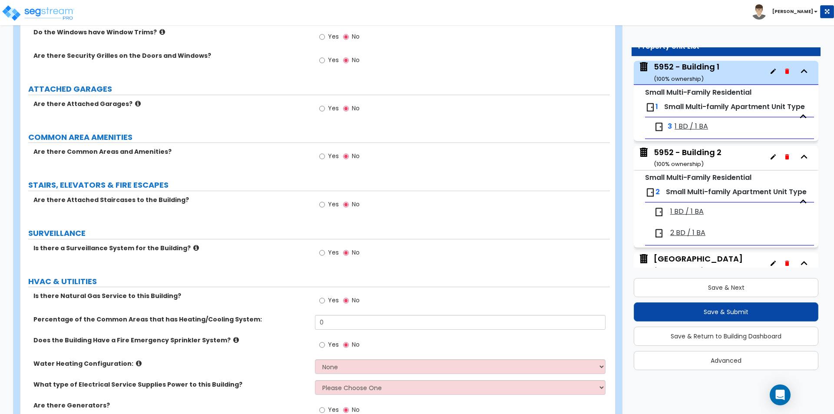
type input "13"
click at [334, 299] on span "Yes" at bounding box center [333, 300] width 11 height 9
click at [325, 299] on input "Yes" at bounding box center [322, 301] width 6 height 10
radio input "true"
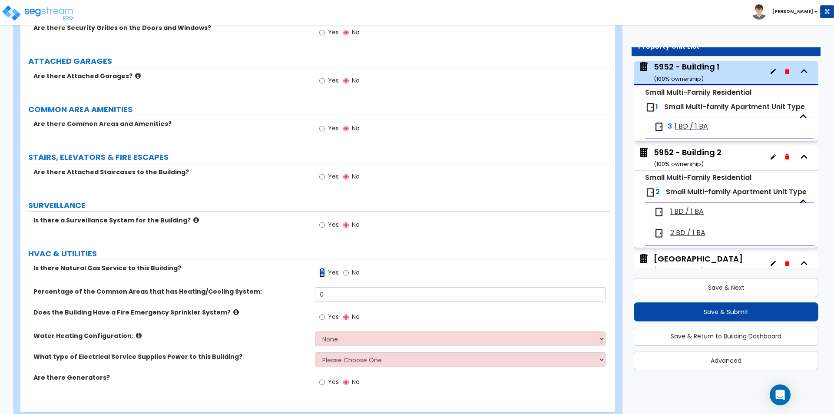
scroll to position [1260, 0]
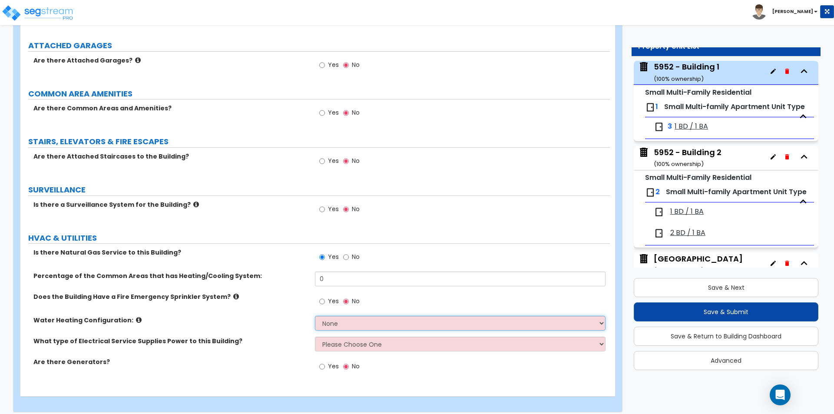
click at [322, 326] on select "None Water Heater for Multiple Units Water Heater for Individual Units" at bounding box center [460, 323] width 290 height 15
select select "2"
click at [315, 316] on select "None Water Heater for Multiple Units Water Heater for Individual Units" at bounding box center [460, 323] width 290 height 15
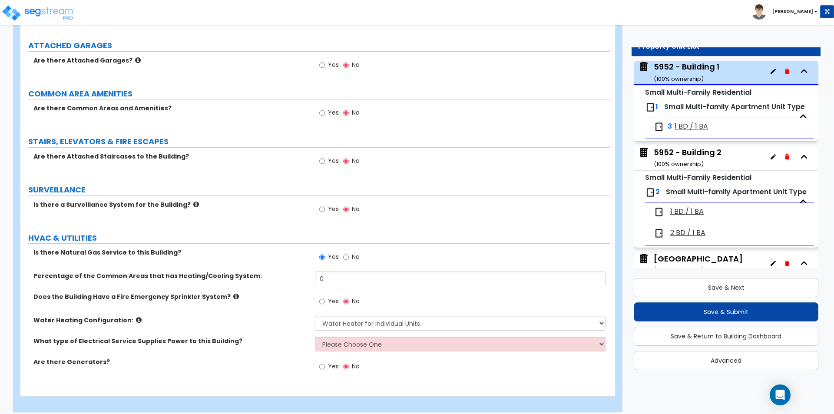
click at [273, 329] on div "Water Heating Configuration: None Water Heater for Multiple Units Water Heater …" at bounding box center [315, 326] width 590 height 21
click at [338, 342] on select "Please Choose One Overhead Underground" at bounding box center [460, 344] width 290 height 15
select select "1"
click at [315, 337] on select "Please Choose One Overhead Underground" at bounding box center [460, 344] width 290 height 15
click at [257, 365] on label "Are there Generators?" at bounding box center [170, 362] width 275 height 9
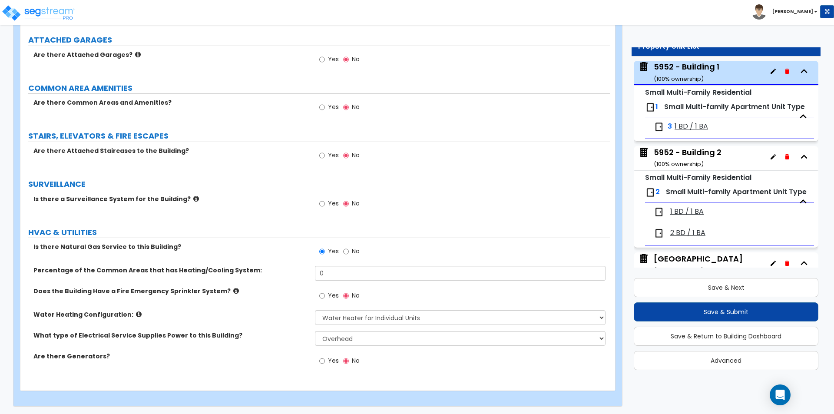
scroll to position [1267, 0]
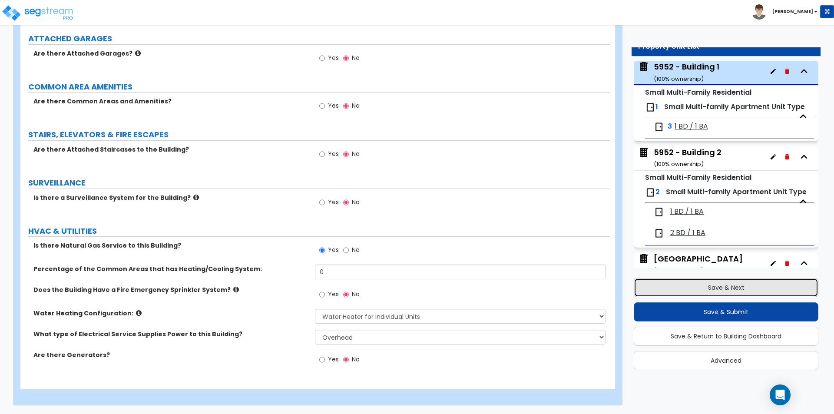
click at [711, 290] on button "Save & Next" at bounding box center [726, 287] width 185 height 19
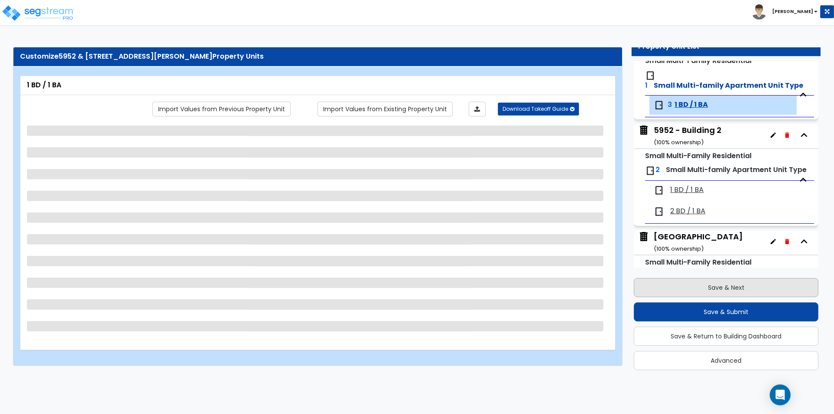
scroll to position [111, 0]
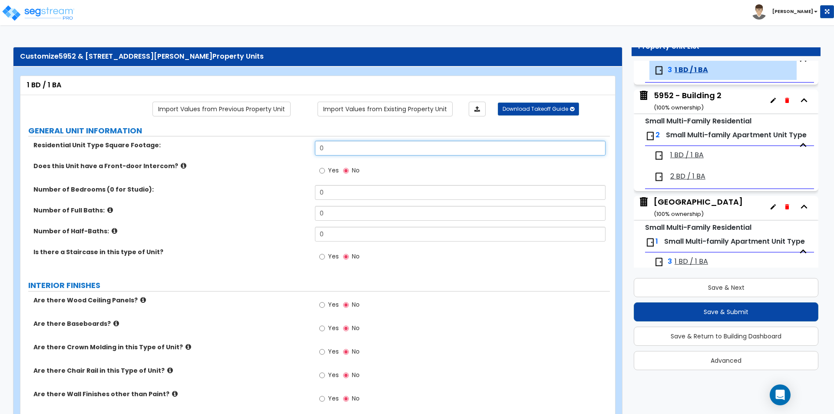
click at [344, 144] on input "0" at bounding box center [460, 148] width 290 height 15
type input "550"
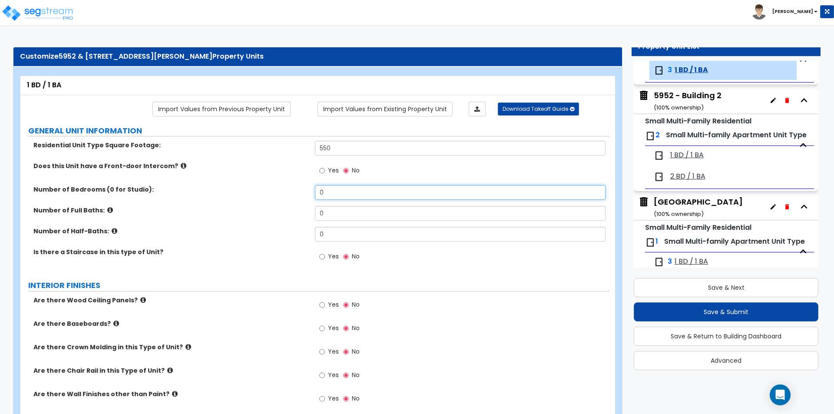
click at [350, 193] on input "0" at bounding box center [460, 192] width 290 height 15
type input "1"
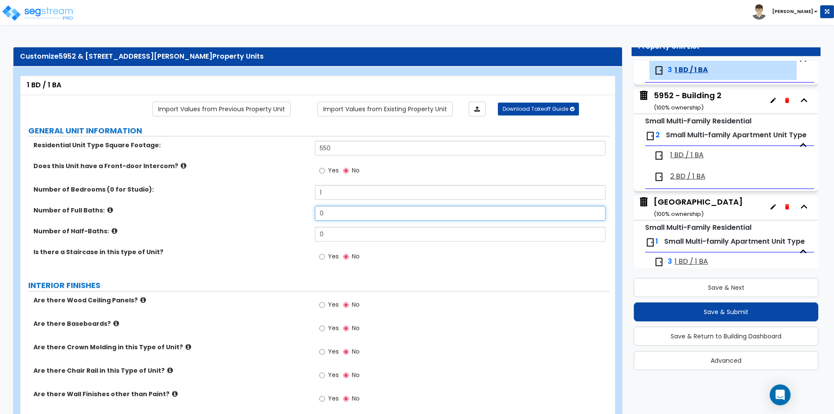
click at [342, 213] on input "0" at bounding box center [460, 213] width 290 height 15
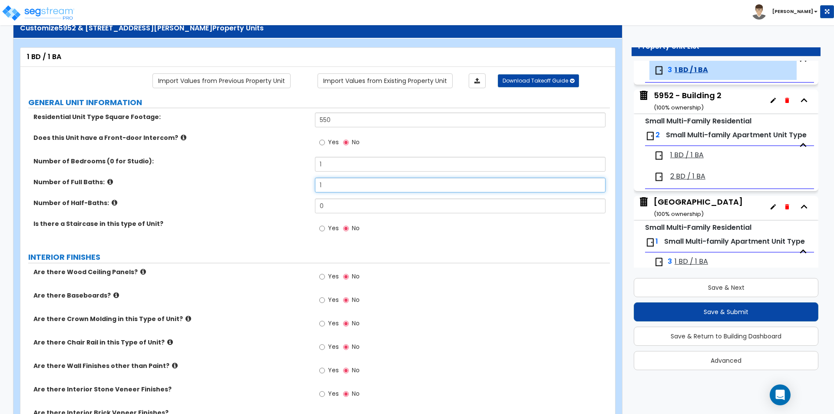
scroll to position [43, 0]
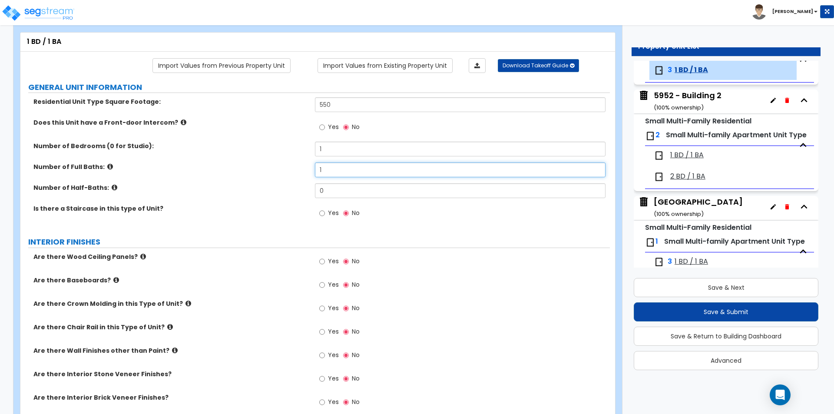
type input "1"
click at [326, 285] on label "Yes" at bounding box center [329, 286] width 20 height 15
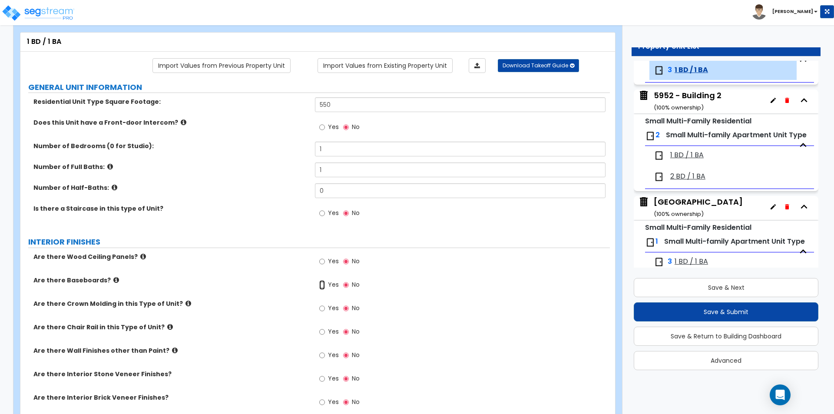
click at [325, 285] on input "Yes" at bounding box center [322, 285] width 6 height 10
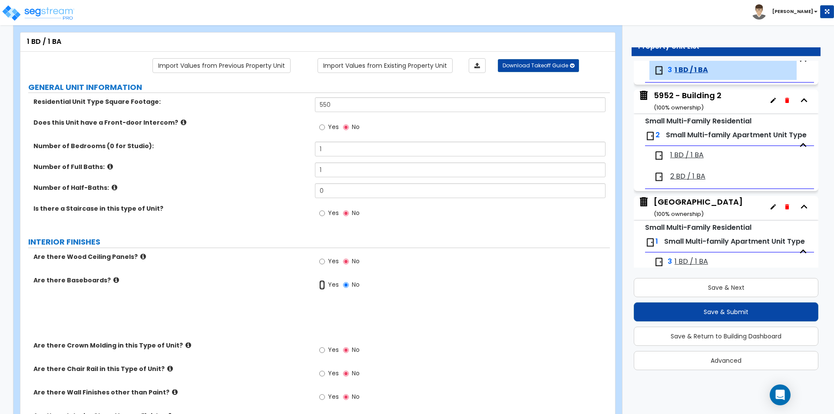
radio input "true"
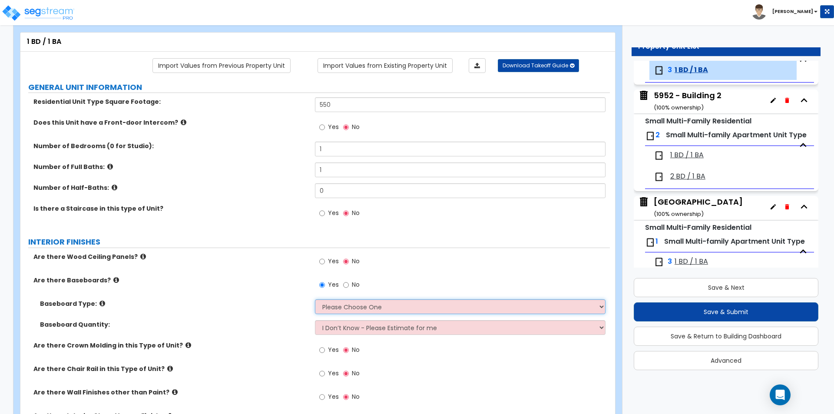
click at [336, 312] on select "Please Choose One Wood Vinyl Carpet Tile" at bounding box center [460, 306] width 290 height 15
select select "1"
click at [315, 299] on select "Please Choose One Wood Vinyl Carpet Tile" at bounding box center [460, 306] width 290 height 15
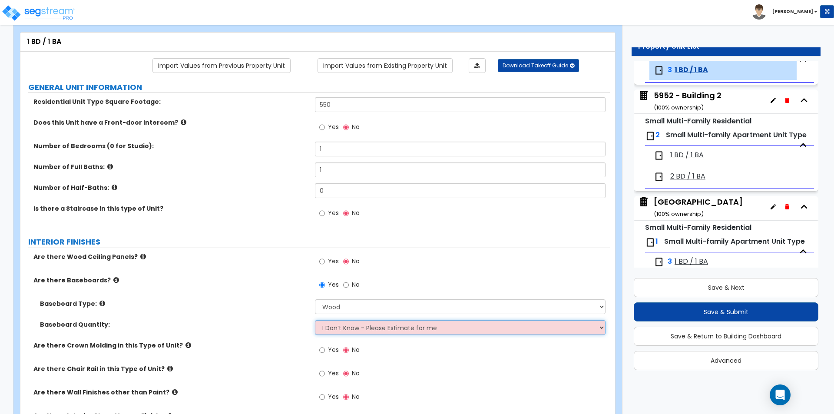
click at [330, 332] on select "I Don’t Know - Please Estimate for me I want to Enter the Linear Footage" at bounding box center [460, 327] width 290 height 15
click at [214, 311] on div "Baseboard Type: Please Choose One Wood Vinyl Carpet Tile" at bounding box center [315, 309] width 590 height 21
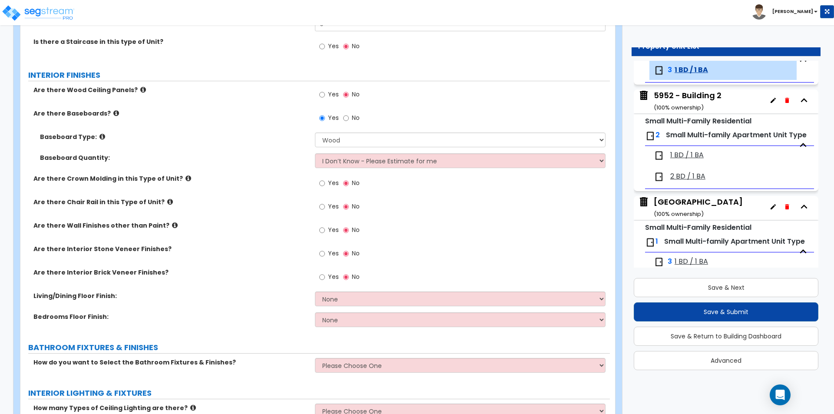
scroll to position [217, 0]
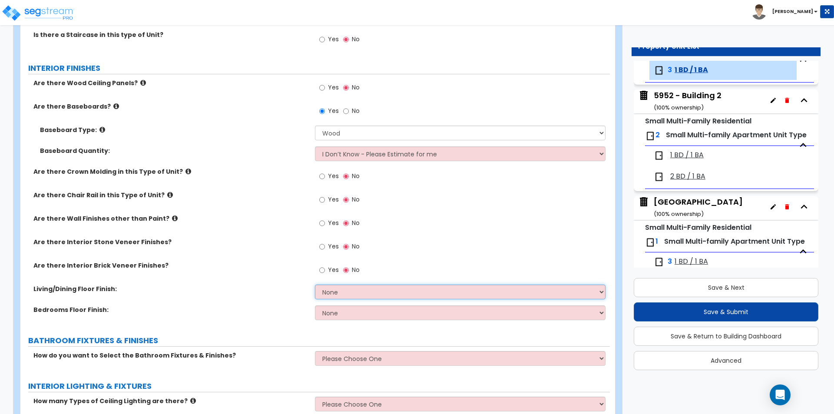
click at [390, 299] on select "None Tile Flooring Hardwood Flooring Resilient Laminate Flooring VCT Flooring S…" at bounding box center [460, 292] width 290 height 15
select select "2"
click at [315, 285] on select "None Tile Flooring Hardwood Flooring Resilient Laminate Flooring VCT Flooring S…" at bounding box center [460, 292] width 290 height 15
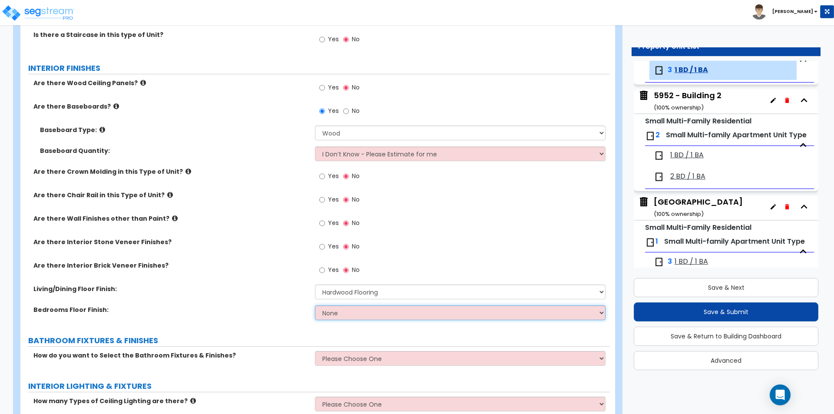
click at [327, 317] on select "None Tile Flooring Hardwood Flooring Resilient Laminate Flooring VCT Flooring S…" at bounding box center [460, 313] width 290 height 15
click at [315, 306] on select "None Tile Flooring Hardwood Flooring Resilient Laminate Flooring VCT Flooring S…" at bounding box center [460, 313] width 290 height 15
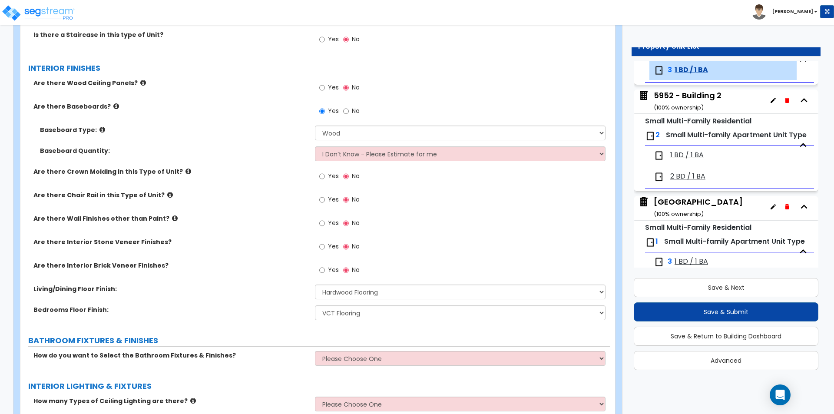
click at [286, 288] on label "Living/Dining Floor Finish:" at bounding box center [170, 289] width 275 height 9
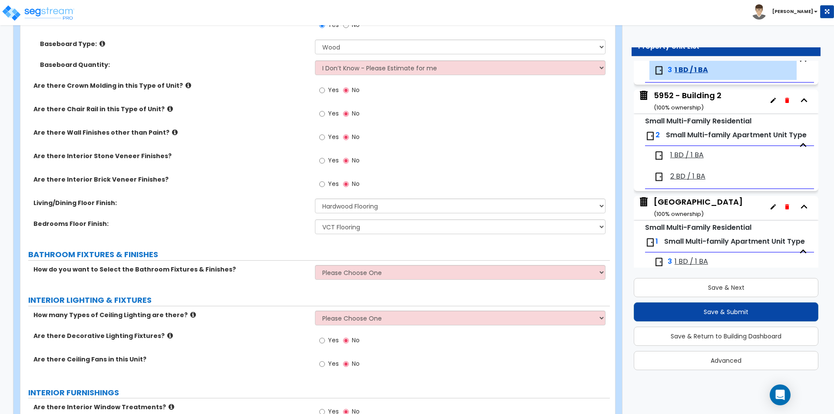
scroll to position [304, 0]
click at [356, 229] on select "None Tile Flooring Hardwood Flooring Resilient Laminate Flooring VCT Flooring S…" at bounding box center [460, 226] width 290 height 15
select select "2"
click at [315, 219] on select "None Tile Flooring Hardwood Flooring Resilient Laminate Flooring VCT Flooring S…" at bounding box center [460, 226] width 290 height 15
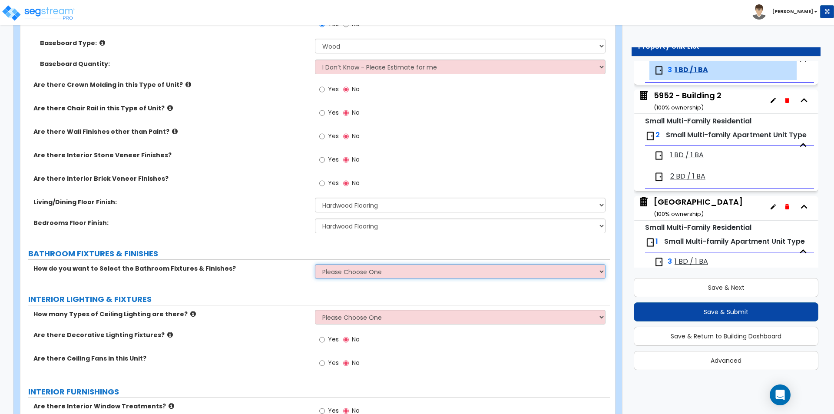
click at [346, 272] on select "Please Choose One Select the type of Fixtures and Finishes only for one Bath an…" at bounding box center [460, 271] width 290 height 15
select select "1"
click at [315, 264] on select "Please Choose One Select the type of Fixtures and Finishes only for one Bath an…" at bounding box center [460, 271] width 290 height 15
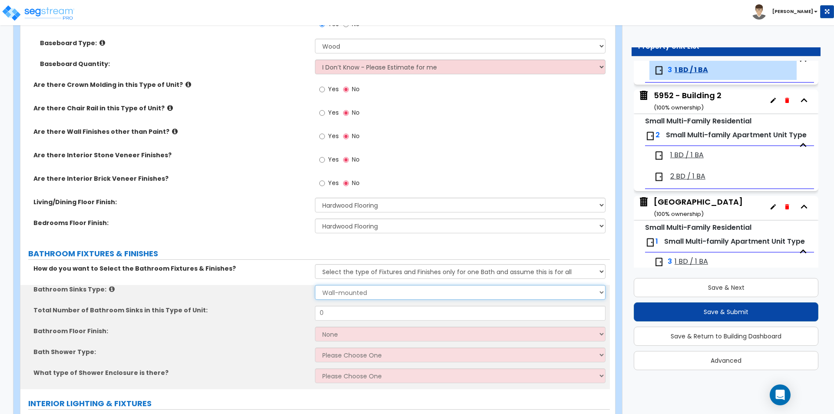
click at [347, 292] on select "Please Choose One Wall-mounted Pedestal-mounted Vanity-mounted" at bounding box center [460, 292] width 290 height 15
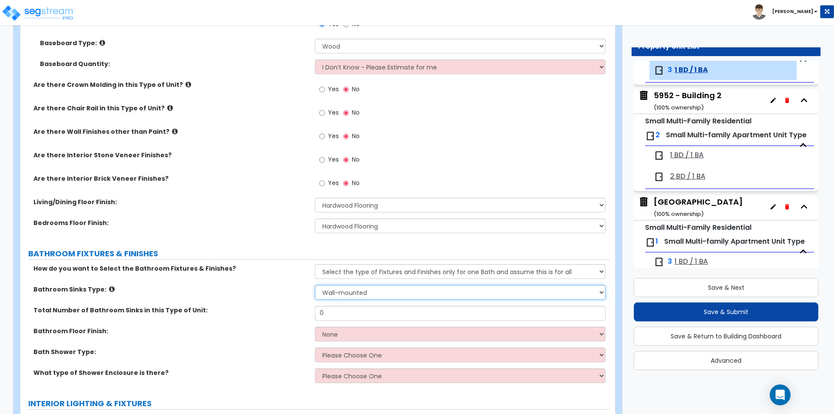
click at [347, 292] on select "Please Choose One Wall-mounted Pedestal-mounted Vanity-mounted" at bounding box center [460, 292] width 290 height 15
click at [324, 296] on select "Please Choose One Wall-mounted Pedestal-mounted Vanity-mounted" at bounding box center [460, 292] width 290 height 15
select select "3"
click at [315, 285] on select "Please Choose One Wall-mounted Pedestal-mounted Vanity-mounted" at bounding box center [460, 292] width 290 height 15
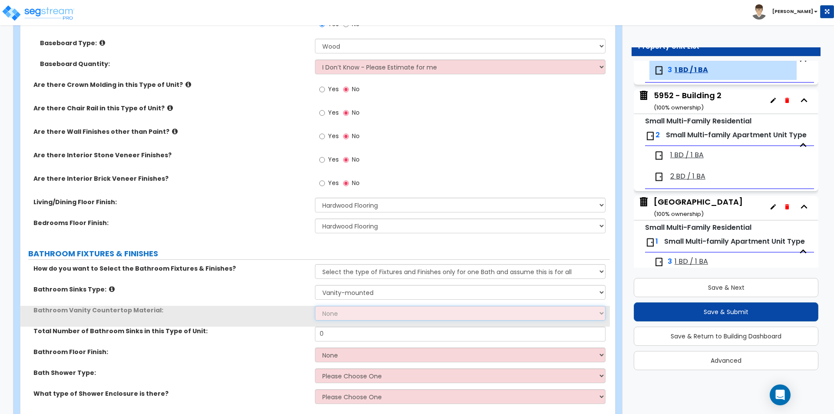
click at [333, 316] on select "None Plastic Laminate Solid Surface Stone Quartz Marble Tile Wood" at bounding box center [460, 313] width 290 height 15
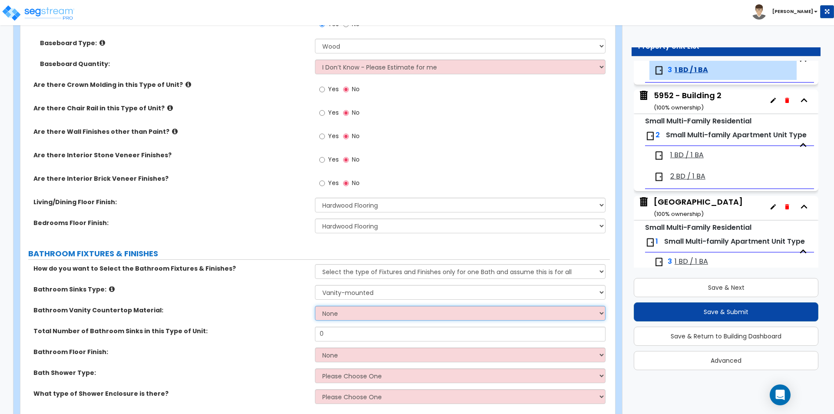
click at [344, 311] on select "None Plastic Laminate Solid Surface Stone Quartz Marble Tile Wood" at bounding box center [460, 313] width 290 height 15
select select "2"
click at [315, 306] on select "None Plastic Laminate Solid Surface Stone Quartz Marble Tile Wood" at bounding box center [460, 313] width 290 height 15
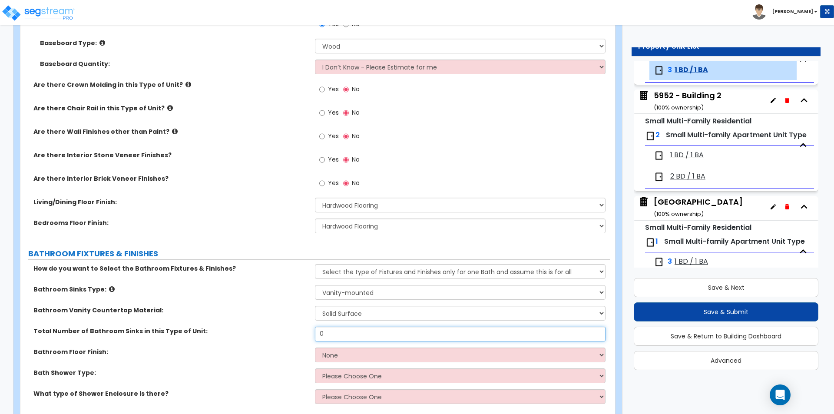
click at [345, 337] on input "0" at bounding box center [460, 334] width 290 height 15
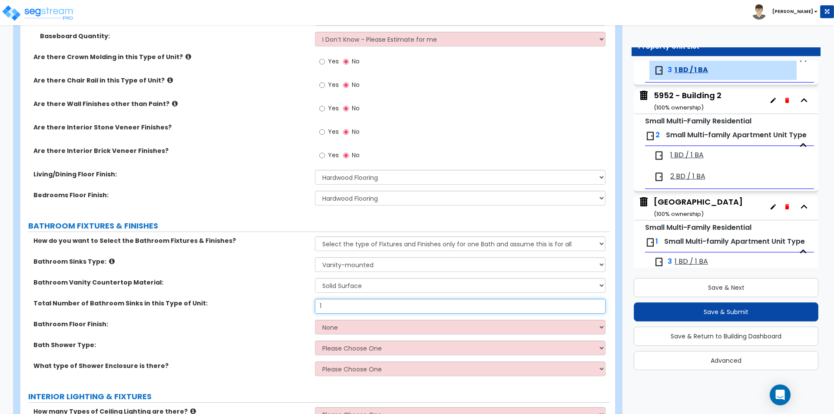
scroll to position [348, 0]
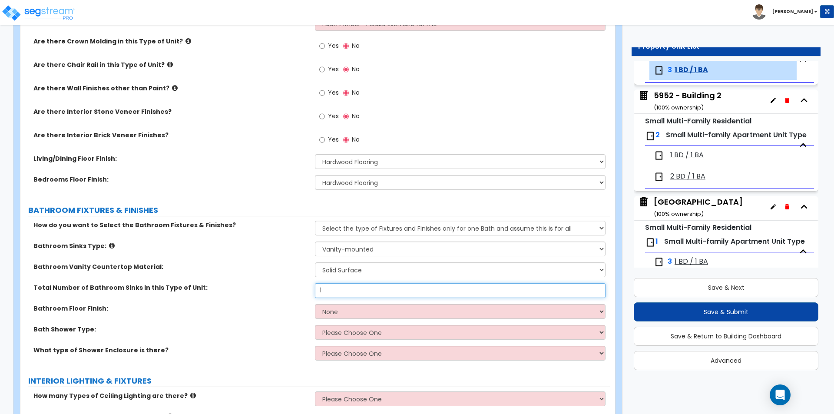
type input "1"
click at [343, 312] on select "None Tile Flooring Hardwood Flooring Resilient Laminate Flooring VCT Flooring S…" at bounding box center [460, 311] width 290 height 15
select select "4"
click at [315, 304] on select "None Tile Flooring Hardwood Flooring Resilient Laminate Flooring VCT Flooring S…" at bounding box center [460, 311] width 290 height 15
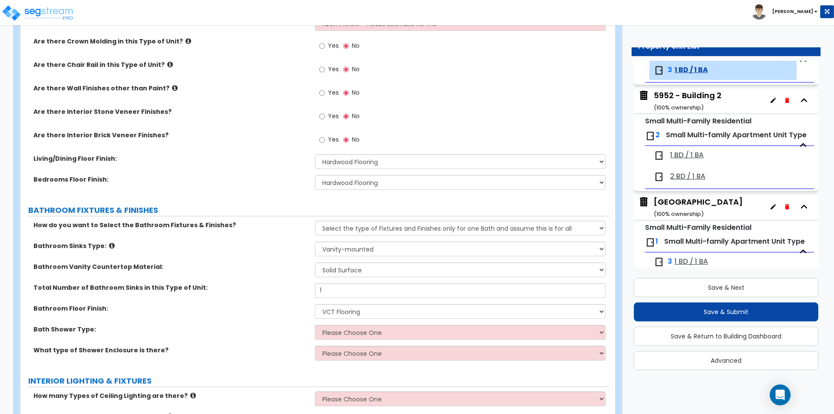
click at [240, 325] on label "Bath Shower Type:" at bounding box center [170, 329] width 275 height 9
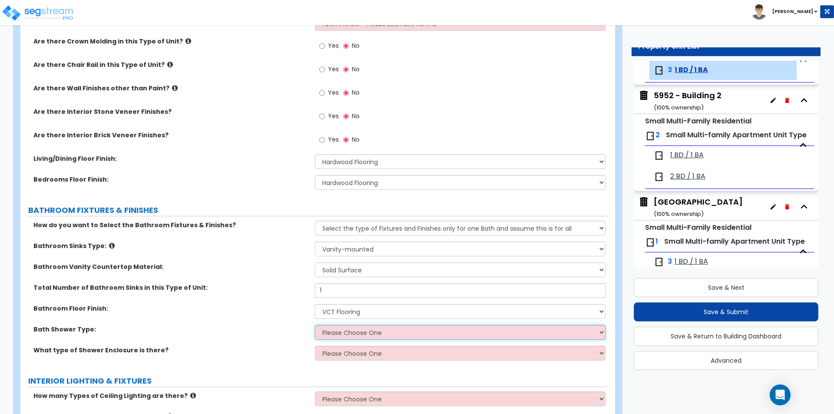
click at [334, 334] on select "Please Choose One Standalone Shower Bathtub - Shower Combination" at bounding box center [460, 332] width 290 height 15
select select "1"
click at [315, 325] on select "Please Choose One Standalone Shower Bathtub - Shower Combination" at bounding box center [460, 332] width 290 height 15
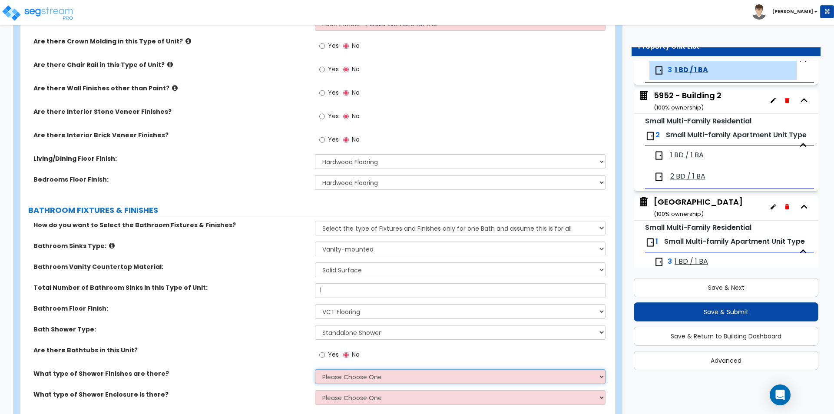
click at [359, 381] on select "Please Choose One Plastic Tile Stone" at bounding box center [460, 376] width 290 height 15
select select "2"
click at [315, 369] on select "Please Choose One Plastic Tile Stone" at bounding box center [460, 376] width 290 height 15
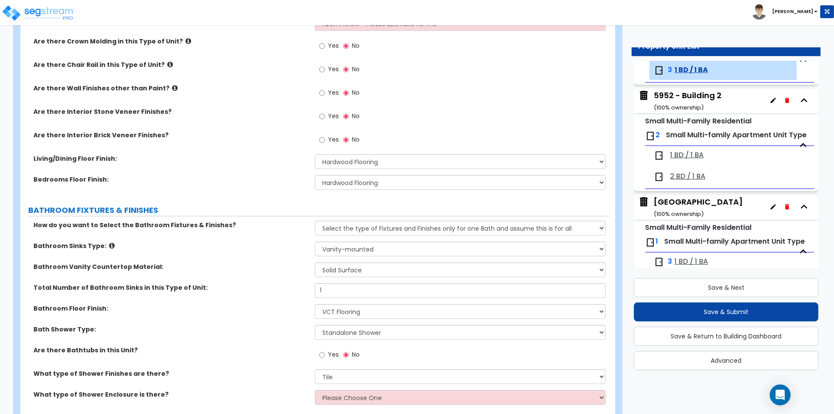
click at [221, 364] on div "Are there Bathtubs in this Unit? Yes No" at bounding box center [315, 357] width 590 height 23
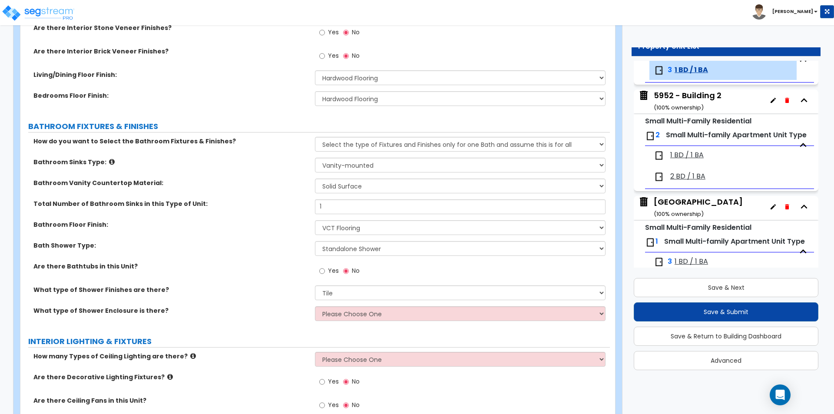
scroll to position [435, 0]
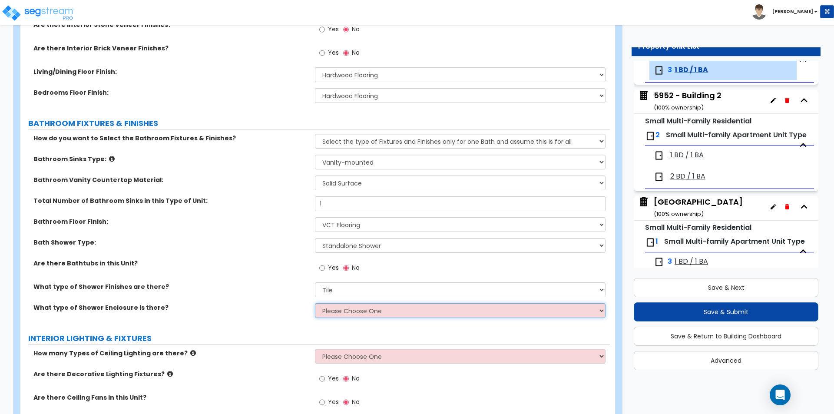
click at [339, 309] on select "Please Choose One Curtain & [PERSON_NAME] Sliding Doors Glass Hinged Doors" at bounding box center [460, 310] width 290 height 15
select select "1"
click at [315, 303] on select "Please Choose One Curtain & [PERSON_NAME] Sliding Doors Glass Hinged Doors" at bounding box center [460, 310] width 290 height 15
click at [264, 325] on div "GENERAL UNIT INFORMATION Residential Unit Type Square Footage: 550 Does this Un…" at bounding box center [315, 337] width 577 height 1293
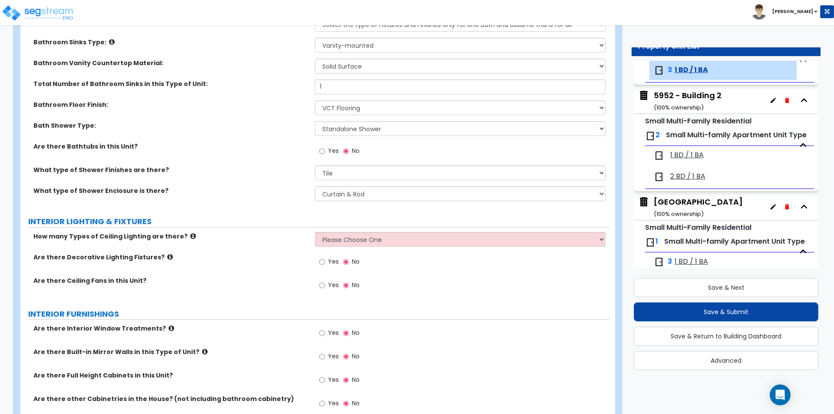
scroll to position [565, 0]
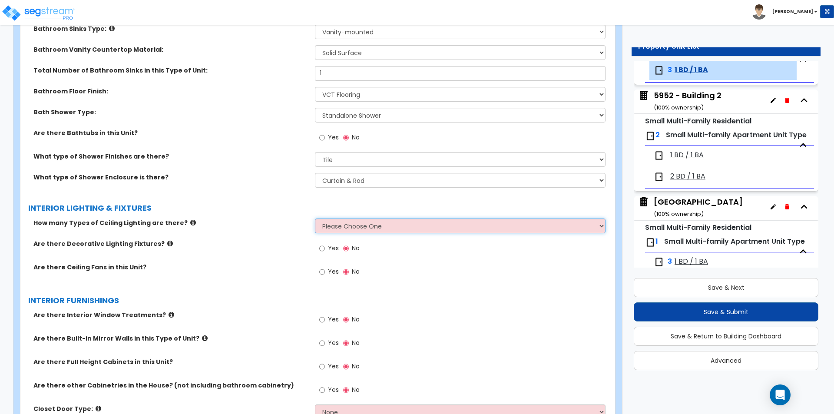
click at [351, 231] on select "Please Choose One 1 2 3" at bounding box center [460, 226] width 290 height 15
select select "1"
click at [315, 219] on select "Please Choose One 1 2 3" at bounding box center [460, 226] width 290 height 15
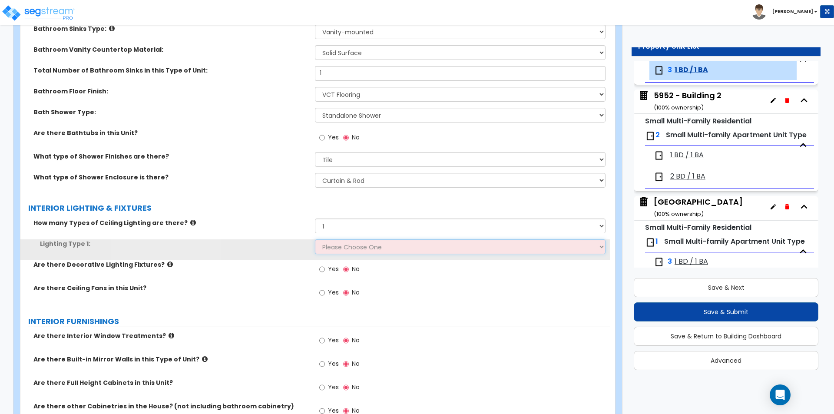
drag, startPoint x: 349, startPoint y: 233, endPoint x: 339, endPoint y: 248, distance: 18.0
click at [339, 248] on select "Please Choose One LED Surface-Mounted LED Recessed Fluorescent Surface-Mounted …" at bounding box center [460, 246] width 290 height 15
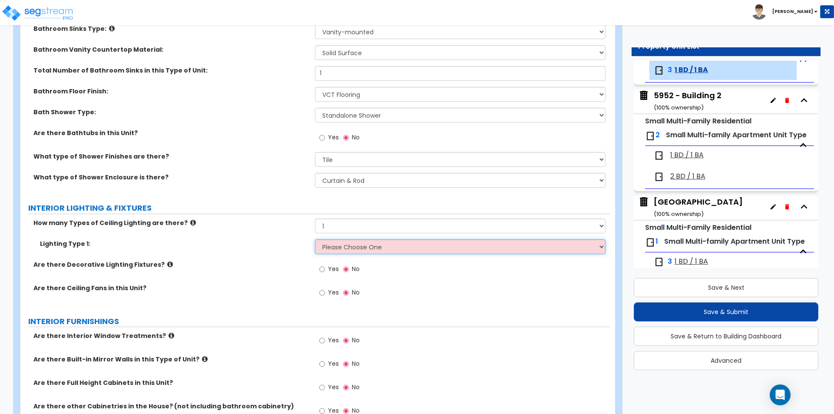
select select "2"
click at [315, 239] on select "Please Choose One LED Surface-Mounted LED Recessed Fluorescent Surface-Mounted …" at bounding box center [460, 246] width 290 height 15
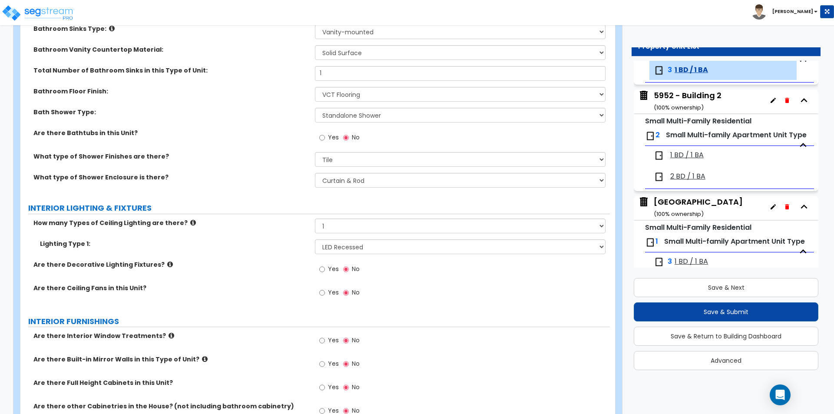
click at [208, 272] on div "Are there Decorative Lighting Fixtures? Yes No" at bounding box center [315, 271] width 590 height 23
click at [402, 224] on select "Please Choose One 1 2 3" at bounding box center [460, 226] width 290 height 15
select select "2"
click at [315, 219] on select "Please Choose One 1 2 3" at bounding box center [460, 226] width 290 height 15
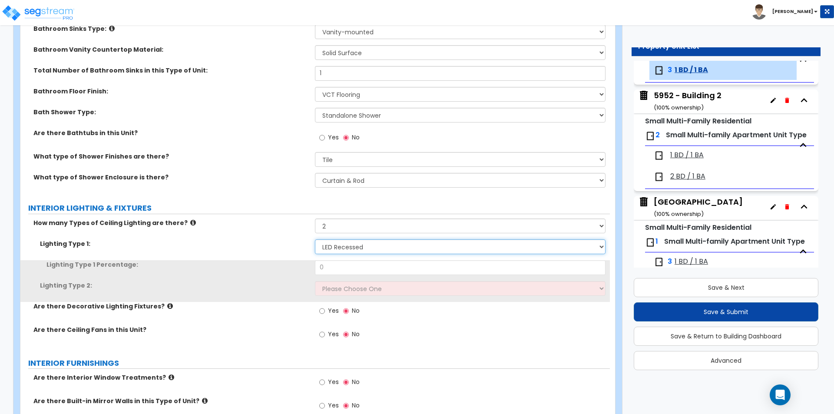
click at [329, 247] on select "Please Choose One LED Surface-Mounted LED Recessed Fluorescent Surface-Mounted …" at bounding box center [460, 246] width 290 height 15
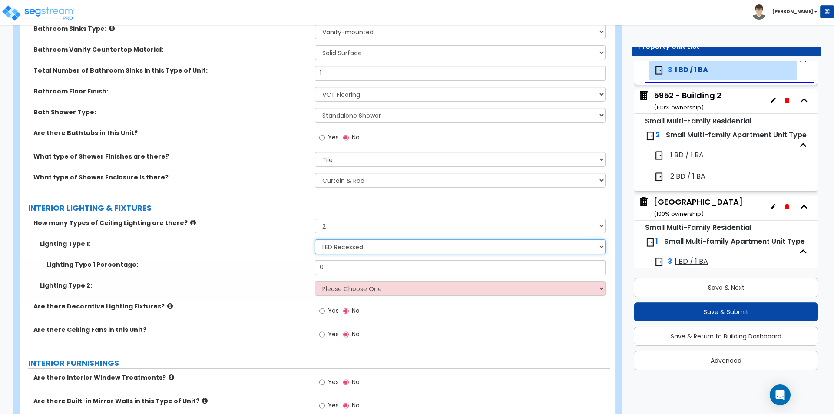
click at [329, 247] on select "Please Choose One LED Surface-Mounted LED Recessed Fluorescent Surface-Mounted …" at bounding box center [460, 246] width 290 height 15
click at [332, 271] on input "0" at bounding box center [460, 267] width 290 height 15
type input "50"
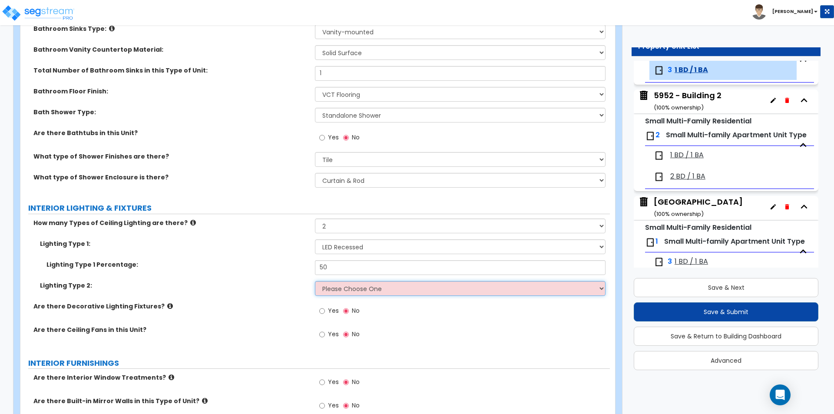
click at [336, 292] on select "Please Choose One LED Surface-Mounted LED Recessed Fluorescent Surface-Mounted …" at bounding box center [460, 288] width 290 height 15
select select "3"
click at [315, 281] on select "Please Choose One LED Surface-Mounted LED Recessed Fluorescent Surface-Mounted …" at bounding box center [460, 288] width 290 height 15
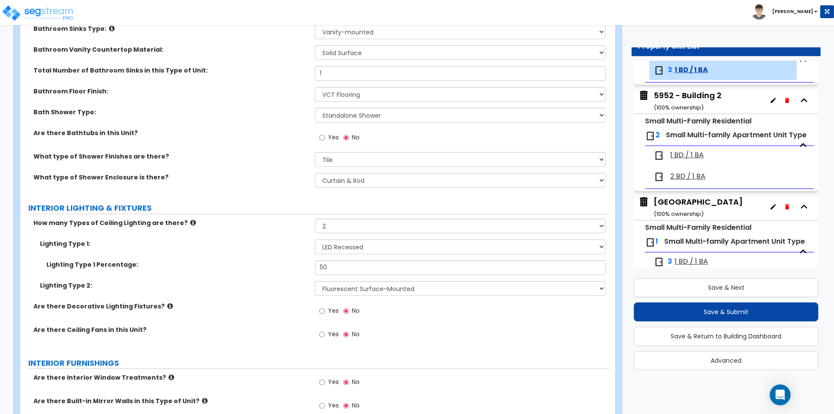
click at [216, 280] on div "Lighting Type 1 Percentage: 50" at bounding box center [315, 270] width 590 height 21
click at [327, 335] on label "Yes" at bounding box center [329, 335] width 20 height 15
click at [325, 335] on input "Yes" at bounding box center [322, 335] width 6 height 10
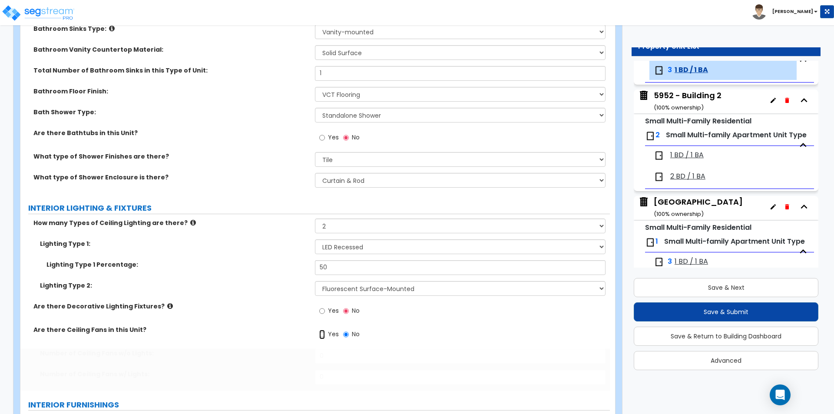
radio input "true"
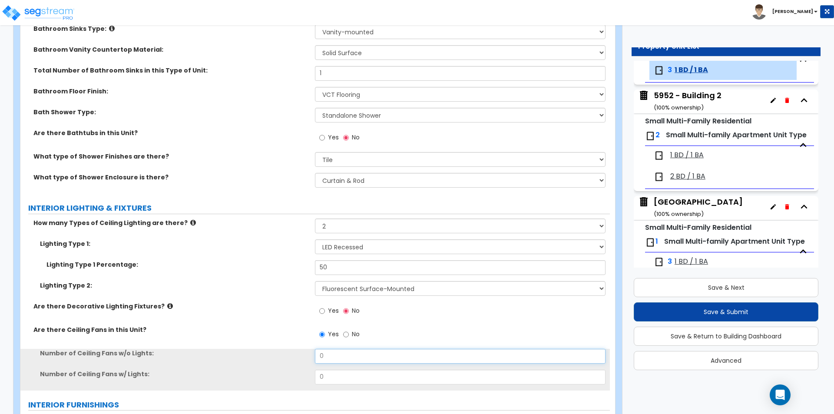
click at [327, 351] on input "0" at bounding box center [460, 356] width 290 height 15
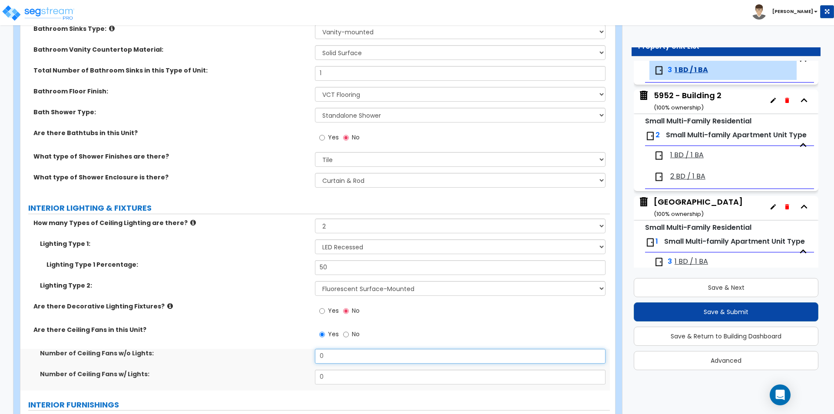
click at [327, 351] on input "0" at bounding box center [460, 356] width 290 height 15
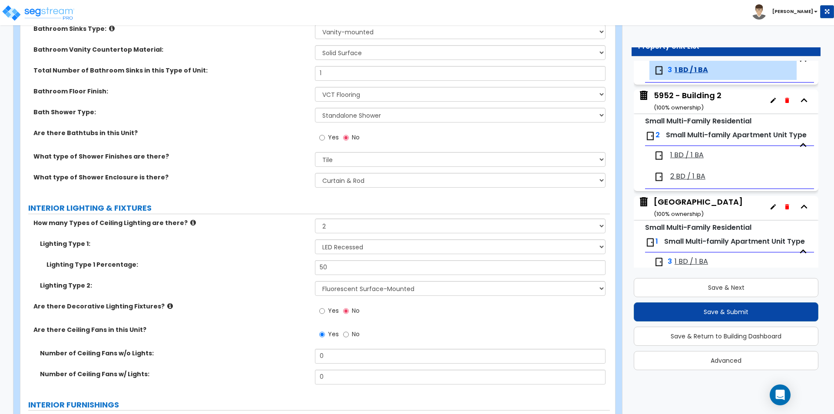
click at [335, 366] on div "Number of Ceiling Fans w/o Lights: 0" at bounding box center [315, 359] width 590 height 21
click at [336, 382] on input "0" at bounding box center [460, 377] width 290 height 15
type input "1"
click at [256, 349] on div "How many Types of Ceiling Lighting are there? Please Choose One 1 2 3 Lighting …" at bounding box center [315, 305] width 577 height 172
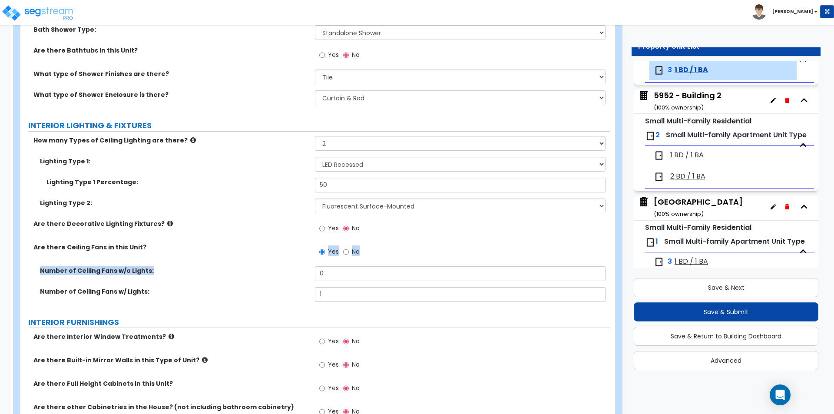
scroll to position [739, 0]
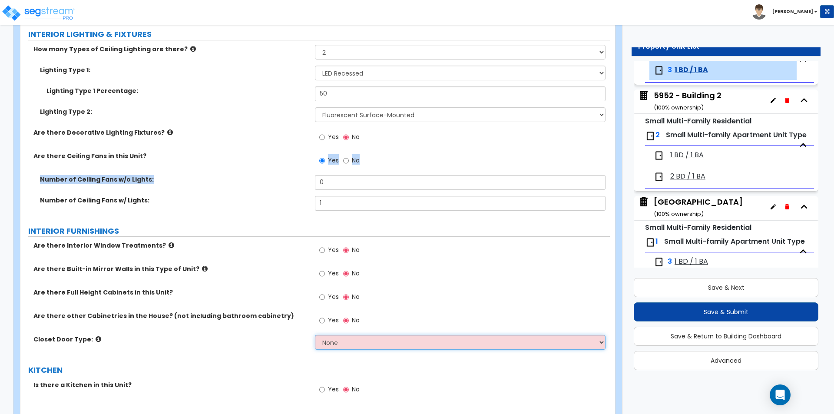
click at [367, 338] on select "None Bi-fold Louvered Doors Bi-fold Panel Doors Sliding Doors Hinged Wood Door" at bounding box center [460, 342] width 290 height 15
select select "3"
click at [315, 335] on select "None Bi-fold Louvered Doors Bi-fold Panel Doors Sliding Doors Hinged Wood Door" at bounding box center [460, 342] width 290 height 15
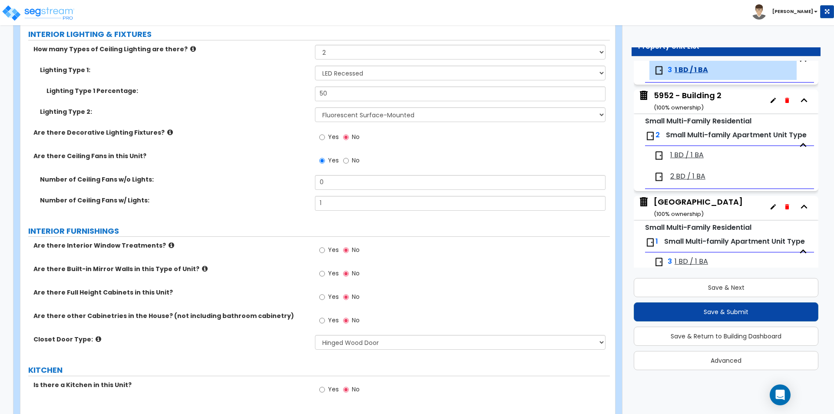
click at [219, 349] on div "Closet Door Type: None Bi-fold Louvered Doors Bi-fold Panel Doors Sliding Doors…" at bounding box center [315, 345] width 590 height 21
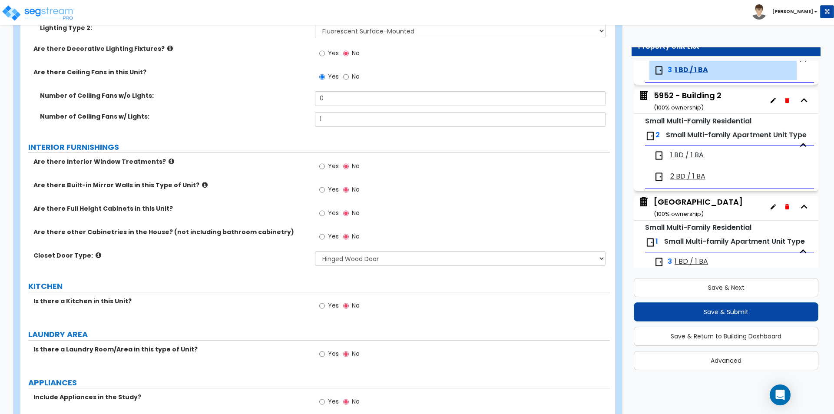
scroll to position [826, 0]
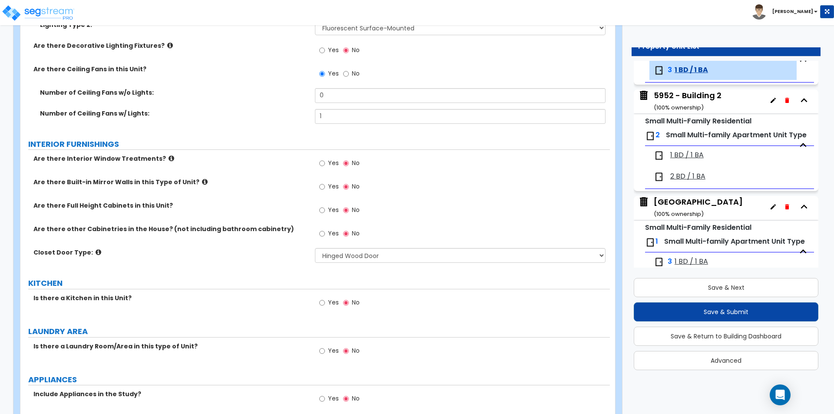
click at [329, 299] on span "Yes" at bounding box center [333, 302] width 11 height 9
click at [325, 299] on input "Yes" at bounding box center [322, 303] width 6 height 10
radio input "true"
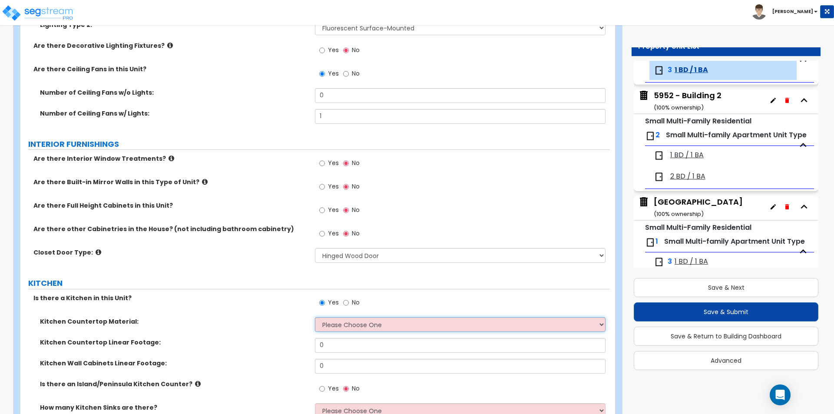
click at [340, 329] on select "Please Choose One Plastic Laminate Solid Surface Stone Quartz Marble Tile Wood …" at bounding box center [460, 324] width 290 height 15
select select "6"
click at [315, 317] on select "Please Choose One Plastic Laminate Solid Surface Stone Quartz Marble Tile Wood …" at bounding box center [460, 324] width 290 height 15
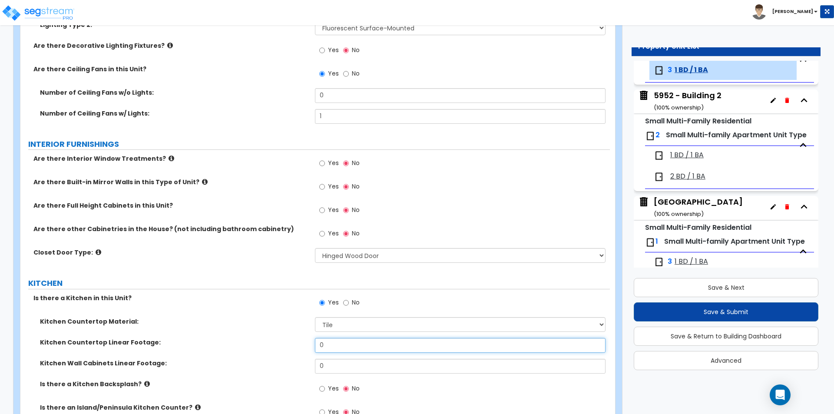
click at [354, 349] on input "0" at bounding box center [460, 345] width 290 height 15
type input "11"
click at [364, 368] on input "0" at bounding box center [460, 366] width 290 height 15
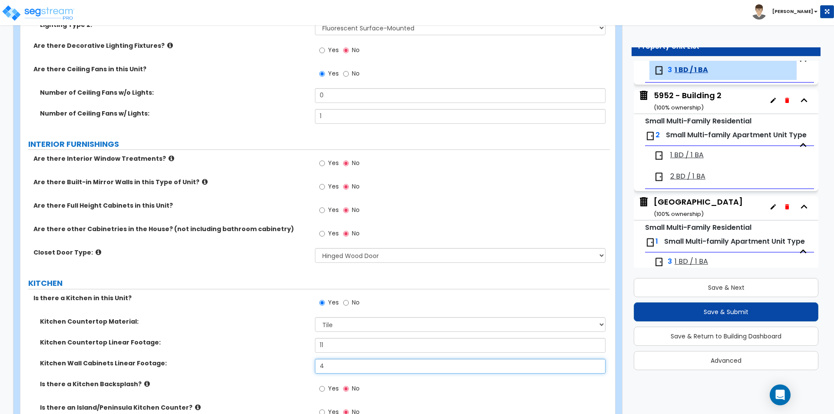
type input "4"
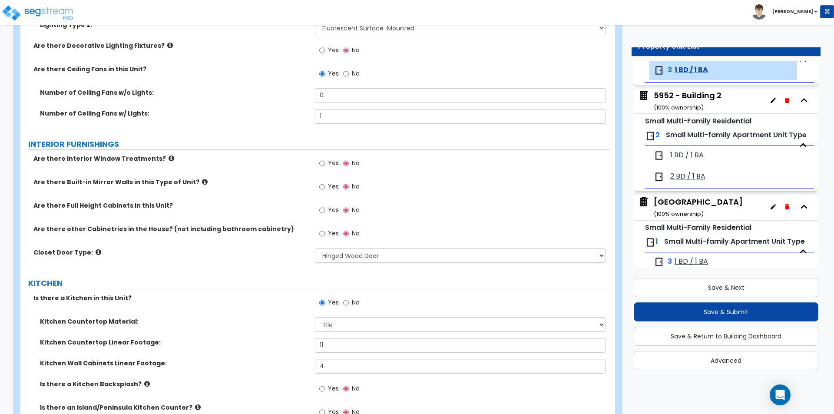
click at [233, 332] on div "Kitchen Countertop Material: Please Choose One Plastic Laminate Solid Surface S…" at bounding box center [315, 327] width 590 height 21
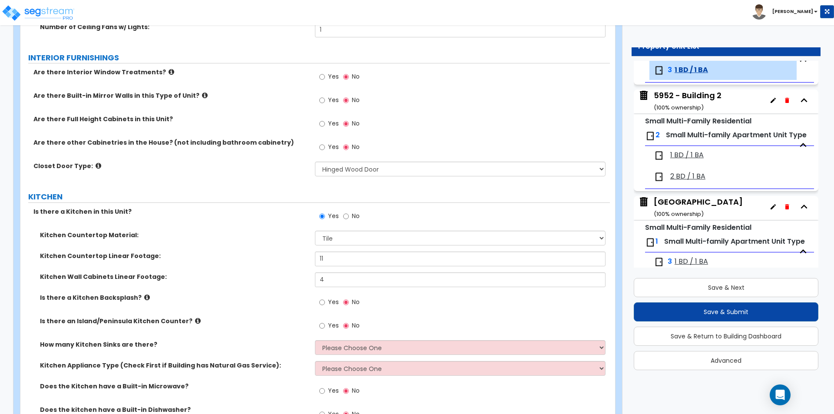
scroll to position [913, 0]
click at [327, 300] on label "Yes" at bounding box center [329, 303] width 20 height 15
click at [325, 300] on input "Yes" at bounding box center [322, 302] width 6 height 10
radio input "true"
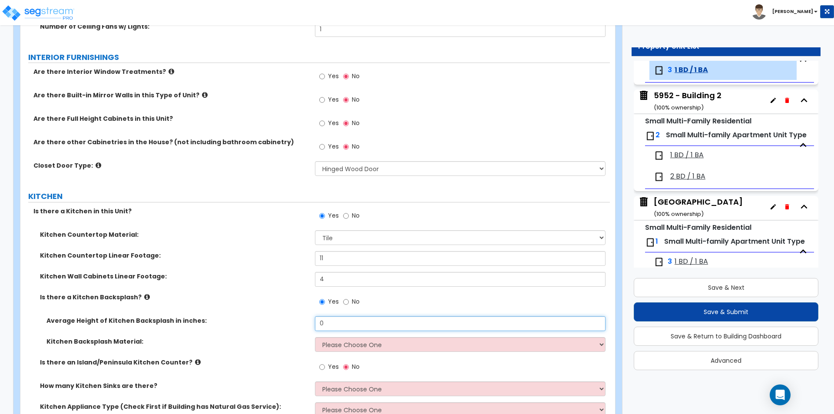
click at [354, 323] on input "0" at bounding box center [460, 323] width 290 height 15
type input "12"
click at [340, 349] on select "Please Choose One Plastic Laminate Solid Surface Stone Quartz Tile Stainless St…" at bounding box center [460, 344] width 290 height 15
select select "6"
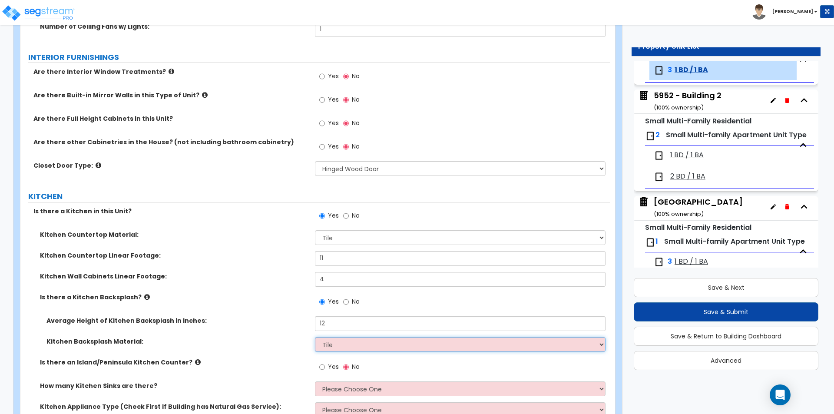
click at [315, 337] on select "Please Choose One Plastic Laminate Solid Surface Stone Quartz Tile Stainless St…" at bounding box center [460, 344] width 290 height 15
click at [267, 336] on div "Average Height of Kitchen Backsplash in inches: 12" at bounding box center [315, 326] width 590 height 21
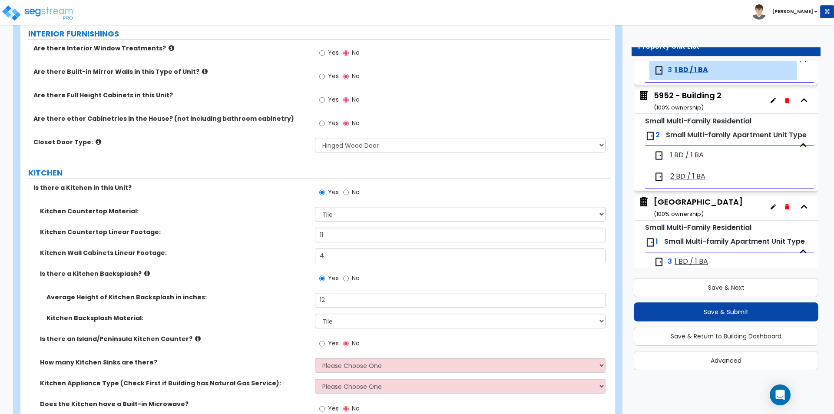
scroll to position [956, 0]
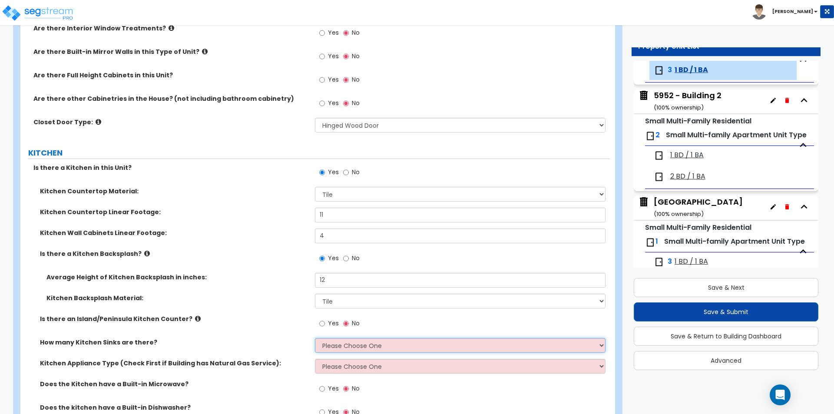
click at [336, 342] on select "Please Choose One 1 2 3" at bounding box center [460, 345] width 290 height 15
select select "1"
click at [315, 338] on select "Please Choose One 1 2 3" at bounding box center [460, 345] width 290 height 15
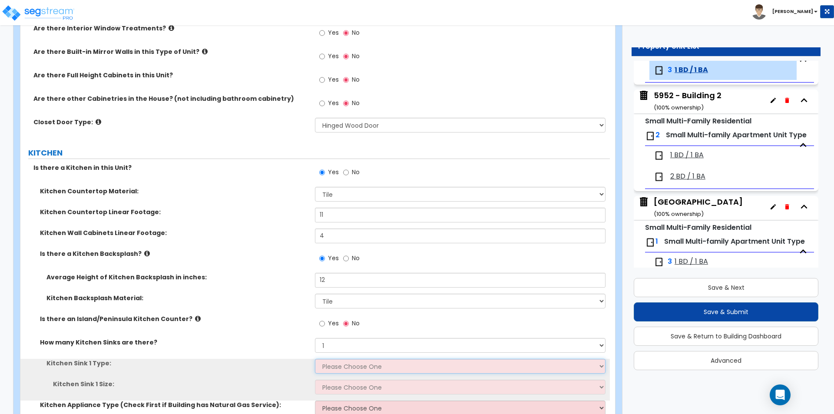
click at [339, 366] on select "Please Choose One Stainless Steel Porcelain Enamel Cast Iron Granite Composite" at bounding box center [460, 366] width 290 height 15
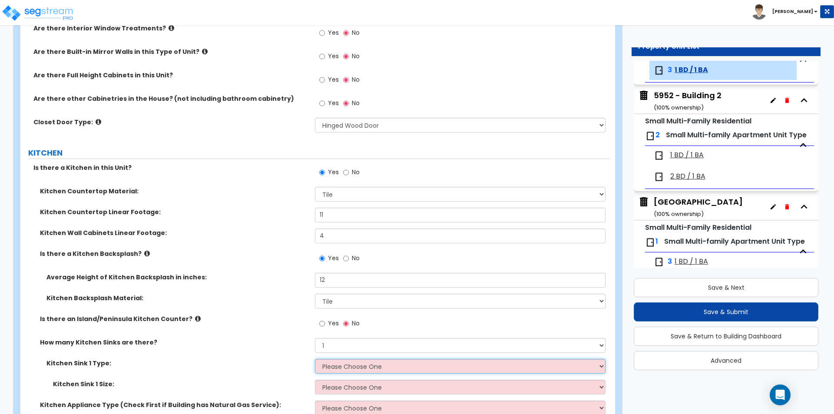
select select "2"
click at [315, 359] on select "Please Choose One Stainless Steel Porcelain Enamel Cast Iron Granite Composite" at bounding box center [460, 366] width 290 height 15
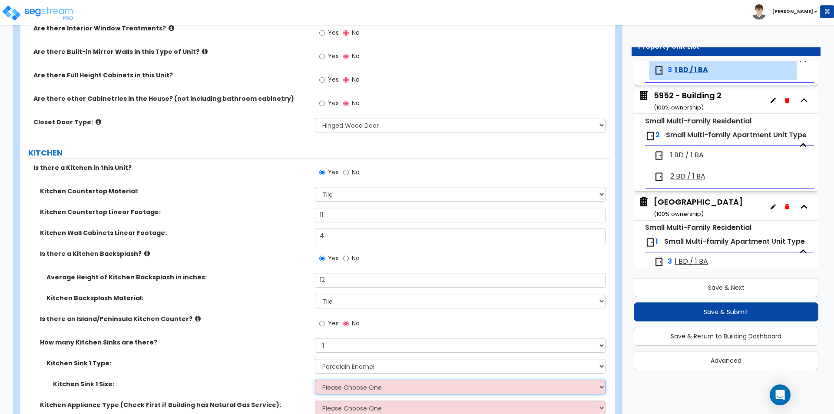
click at [346, 384] on select "Please Choose One Single Sink Double Sink" at bounding box center [460, 387] width 290 height 15
select select "2"
click at [315, 380] on select "Please Choose One Single Sink Double Sink" at bounding box center [460, 387] width 290 height 15
click at [255, 343] on label "How many Kitchen Sinks are there?" at bounding box center [174, 342] width 269 height 9
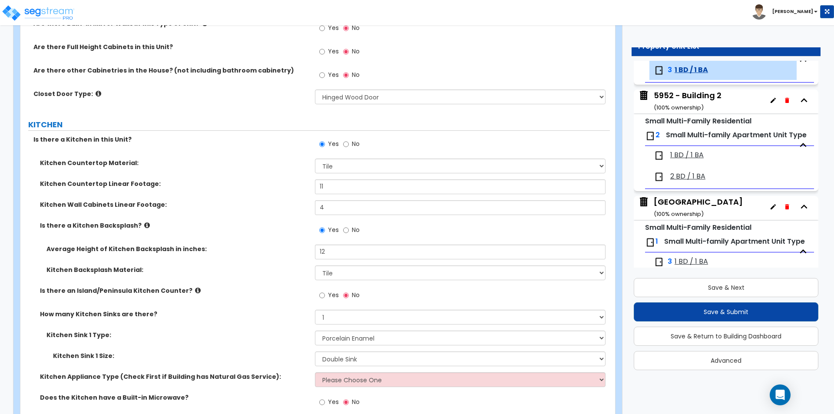
scroll to position [1000, 0]
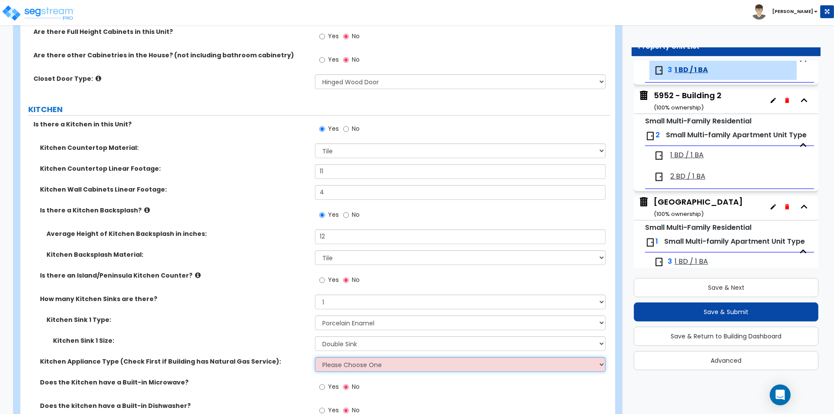
click at [334, 366] on select "Please Choose One Gas Electric" at bounding box center [460, 364] width 290 height 15
select select "1"
click at [315, 357] on select "Please Choose One Gas Electric" at bounding box center [460, 364] width 290 height 15
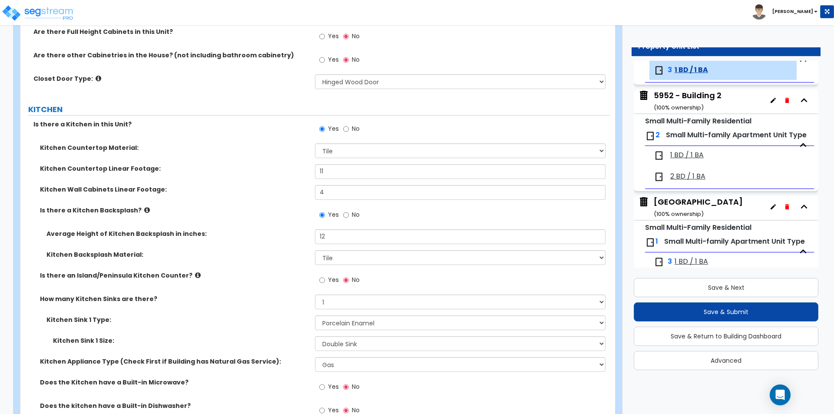
click at [249, 337] on label "Kitchen Sink 1 Size:" at bounding box center [181, 340] width 256 height 9
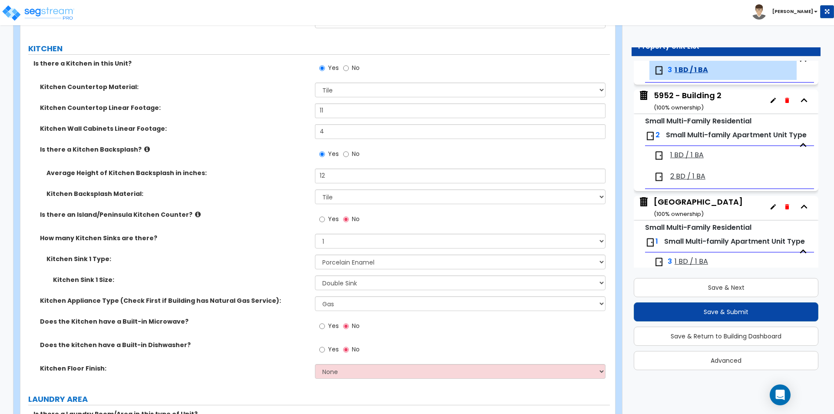
scroll to position [1086, 0]
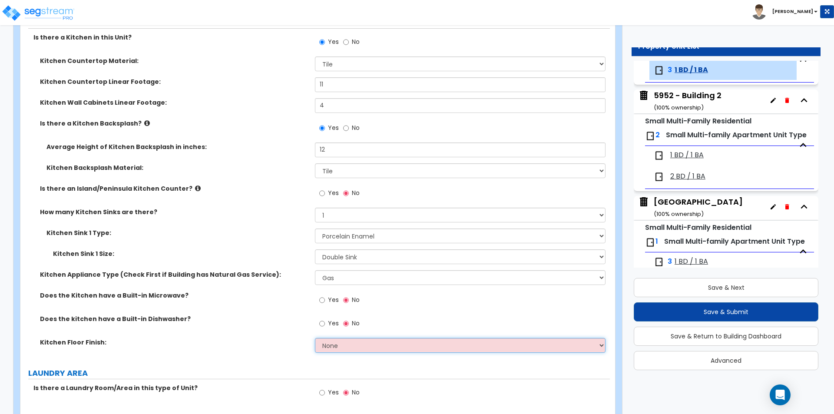
click at [349, 346] on select "None Tile Flooring Hardwood Flooring Resilient Laminate Flooring VCT Flooring S…" at bounding box center [460, 345] width 290 height 15
select select "1"
click at [315, 338] on select "None Tile Flooring Hardwood Flooring Resilient Laminate Flooring VCT Flooring S…" at bounding box center [460, 345] width 290 height 15
click at [208, 315] on label "Does the kitchen have a Built-in Dishwasher?" at bounding box center [174, 319] width 269 height 9
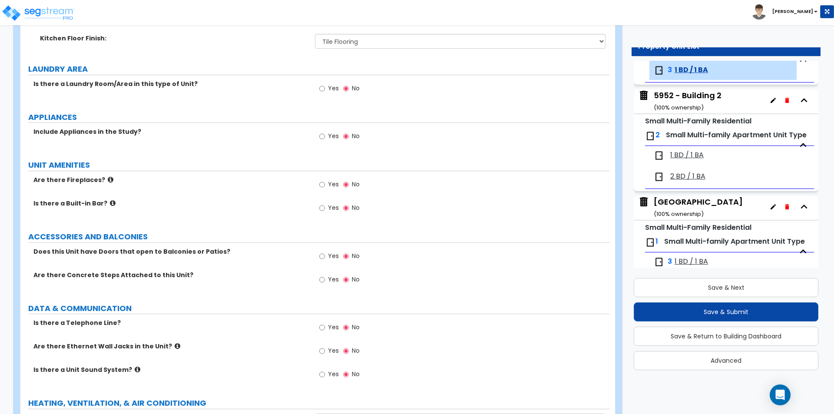
scroll to position [1434, 0]
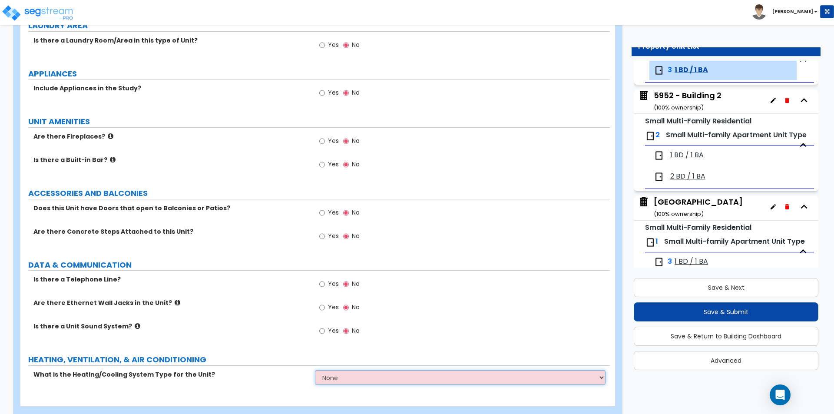
click at [328, 378] on select "None Heat Only Centralized Heating & Cooling Thru Wall Air Conditioners Mini Sp…" at bounding box center [460, 377] width 290 height 15
click at [328, 377] on select "None Heat Only Centralized Heating & Cooling Thru Wall Air Conditioners Mini Sp…" at bounding box center [460, 377] width 290 height 15
click at [372, 380] on select "None Heat Only Centralized Heating & Cooling Thru Wall Air Conditioners Mini Sp…" at bounding box center [460, 377] width 290 height 15
select select "3"
click at [315, 370] on select "None Heat Only Centralized Heating & Cooling Thru Wall Air Conditioners Mini Sp…" at bounding box center [460, 377] width 290 height 15
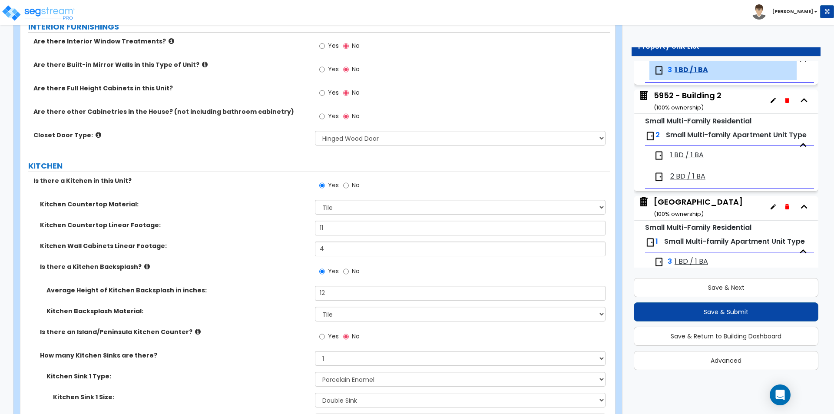
scroll to position [913, 0]
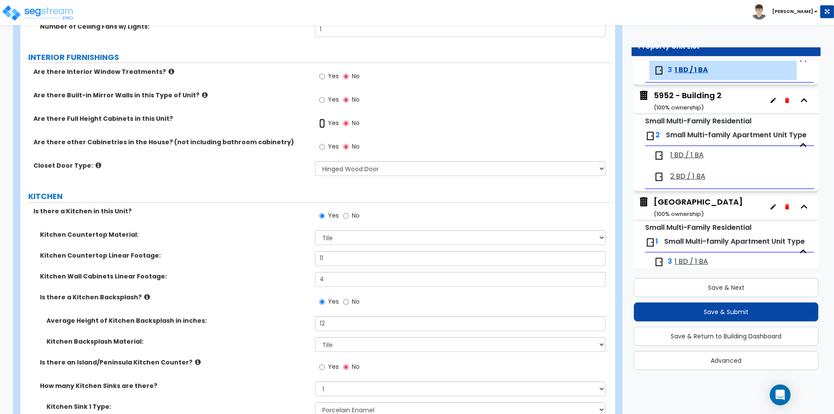
click at [323, 123] on input "Yes" at bounding box center [322, 124] width 6 height 10
radio input "true"
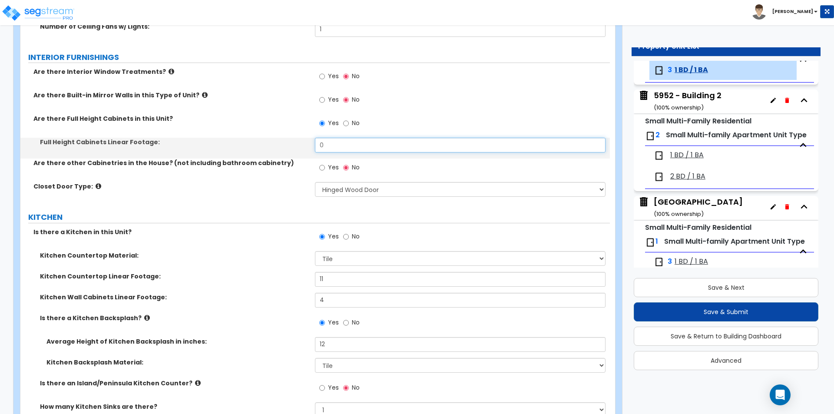
click at [339, 145] on input "0" at bounding box center [460, 145] width 290 height 15
type input "4"
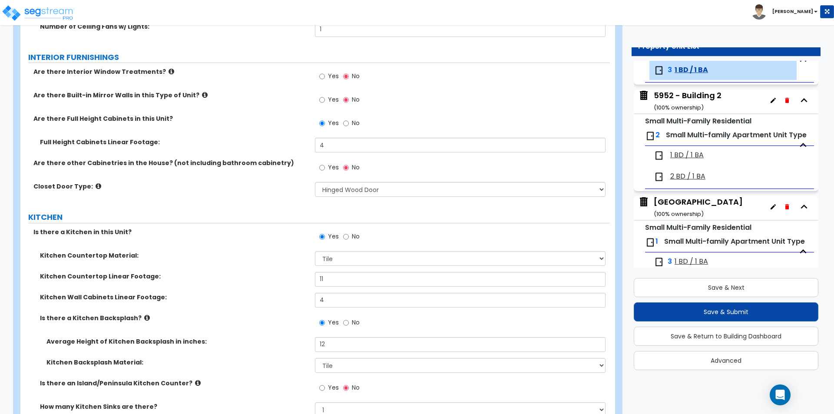
click at [253, 135] on div "Are there Full Height Cabinets in this Unit? Yes No" at bounding box center [315, 125] width 590 height 23
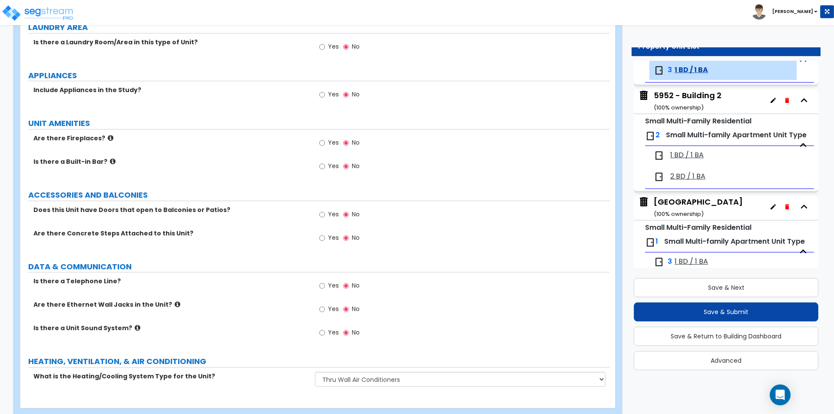
scroll to position [1472, 0]
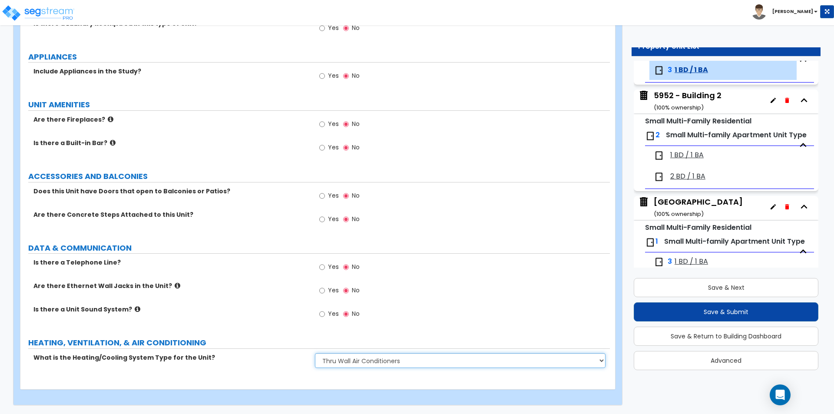
click at [332, 366] on select "None Heat Only Centralized Heating & Cooling Thru Wall Air Conditioners Mini Sp…" at bounding box center [460, 360] width 290 height 15
select select "0"
click at [315, 353] on select "None Heat Only Centralized Heating & Cooling Thru Wall Air Conditioners Mini Sp…" at bounding box center [460, 360] width 290 height 15
click at [286, 312] on label "Is there a Unit Sound System?" at bounding box center [170, 309] width 275 height 9
